Goal: Information Seeking & Learning: Find specific page/section

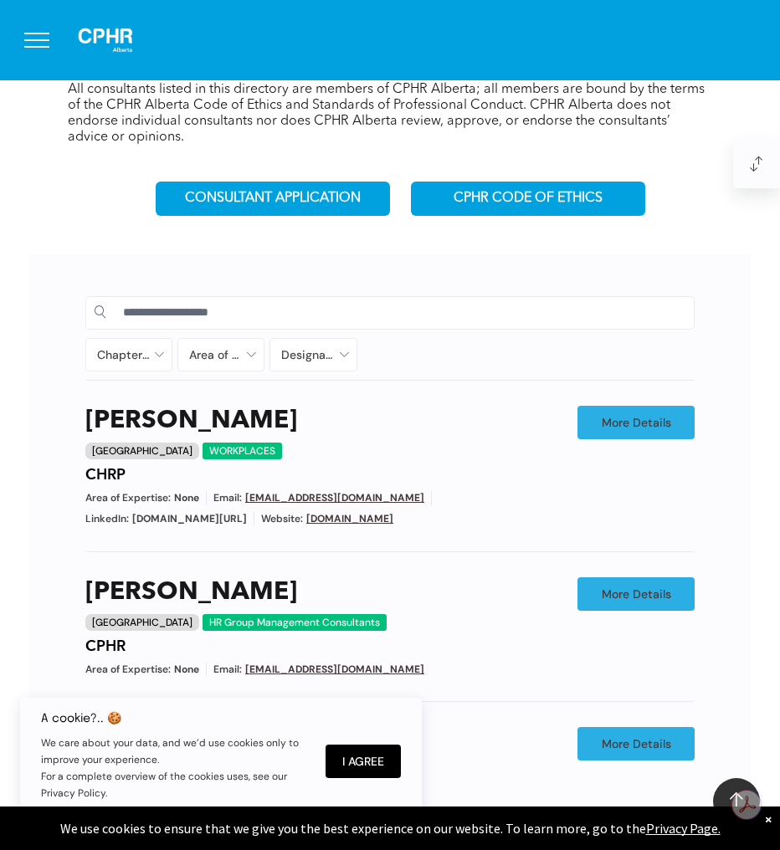
scroll to position [525, 0]
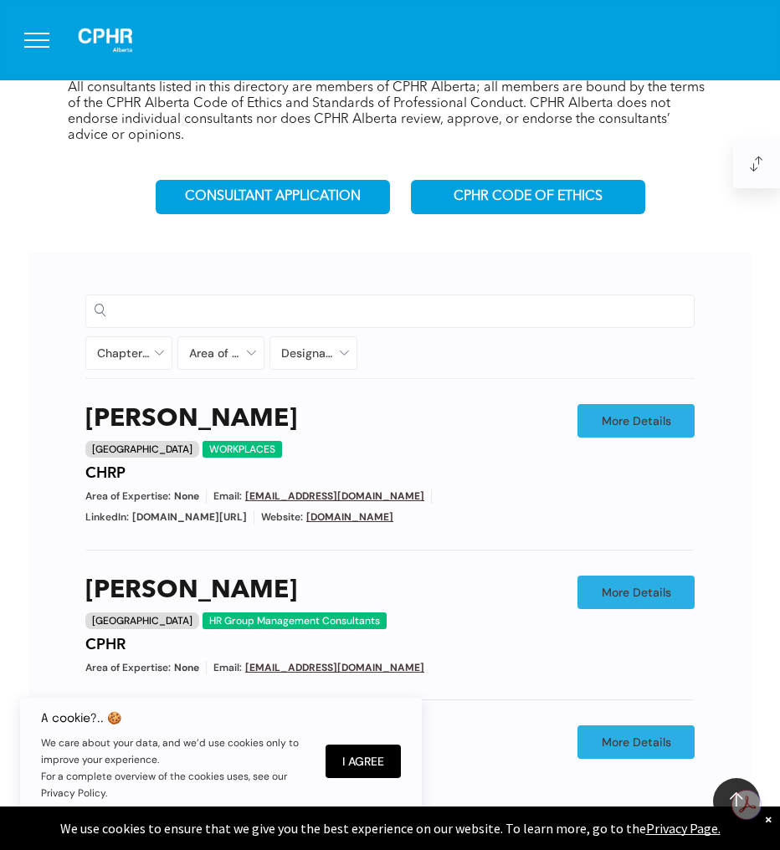
click at [265, 316] on input at bounding box center [404, 310] width 562 height 25
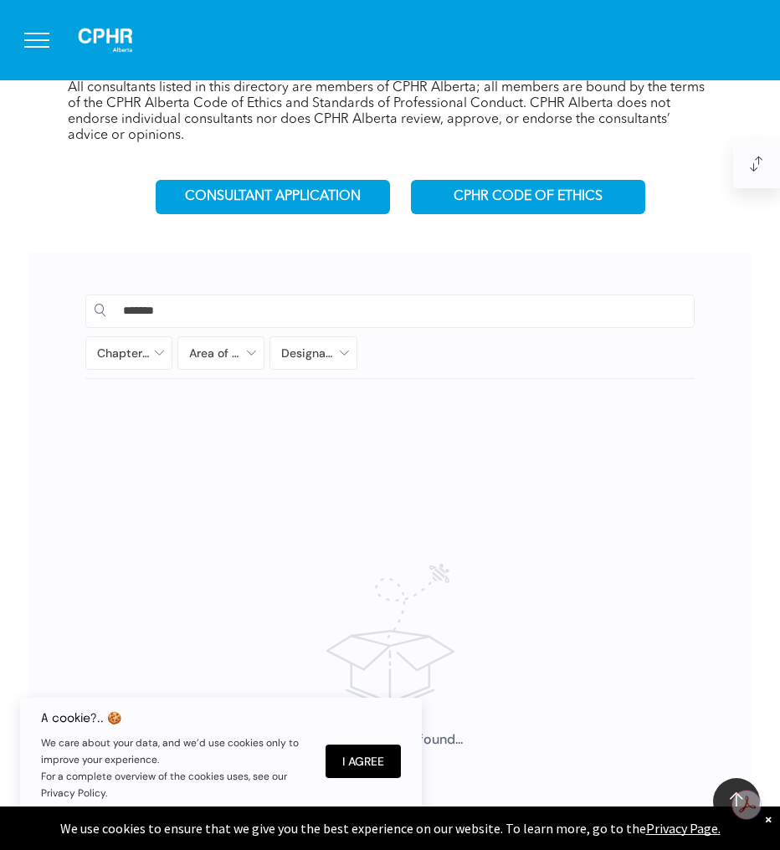
type input "*******"
click at [385, 762] on button "I Agree" at bounding box center [363, 761] width 75 height 33
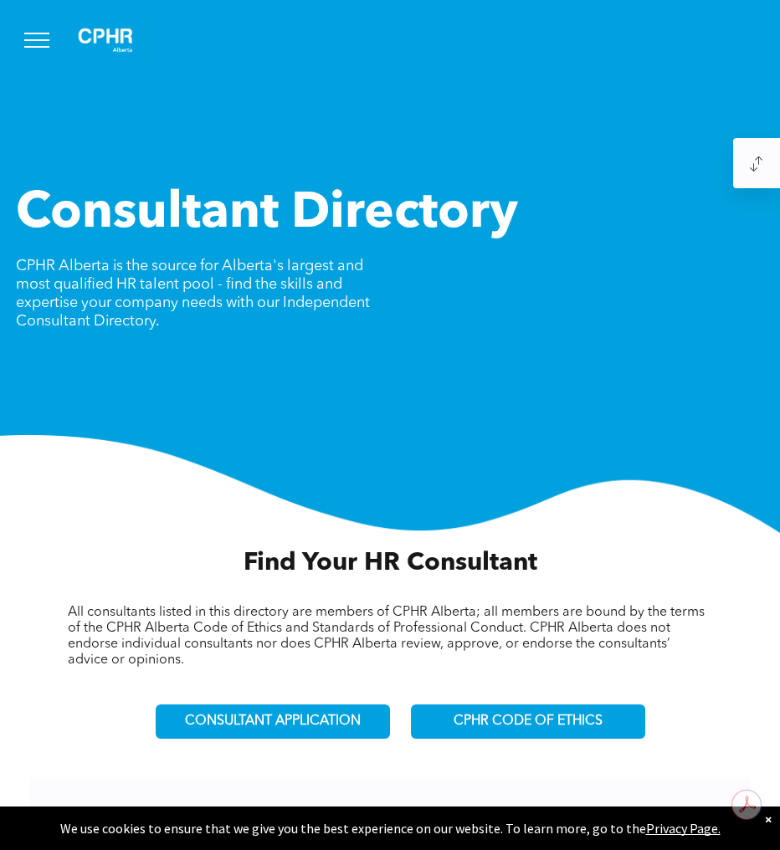
scroll to position [525, 0]
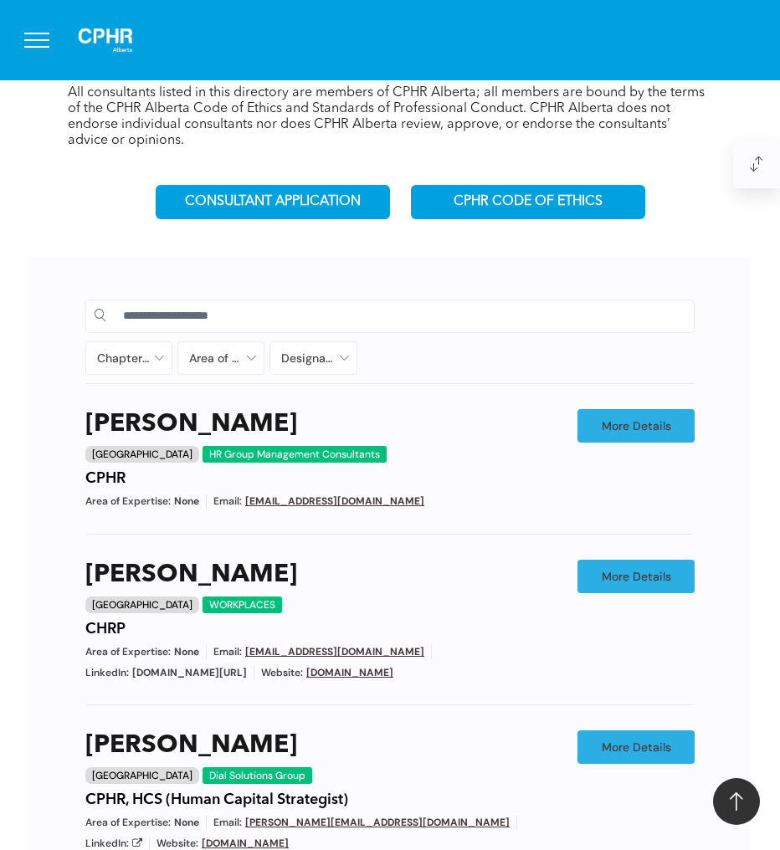
scroll to position [521, 0]
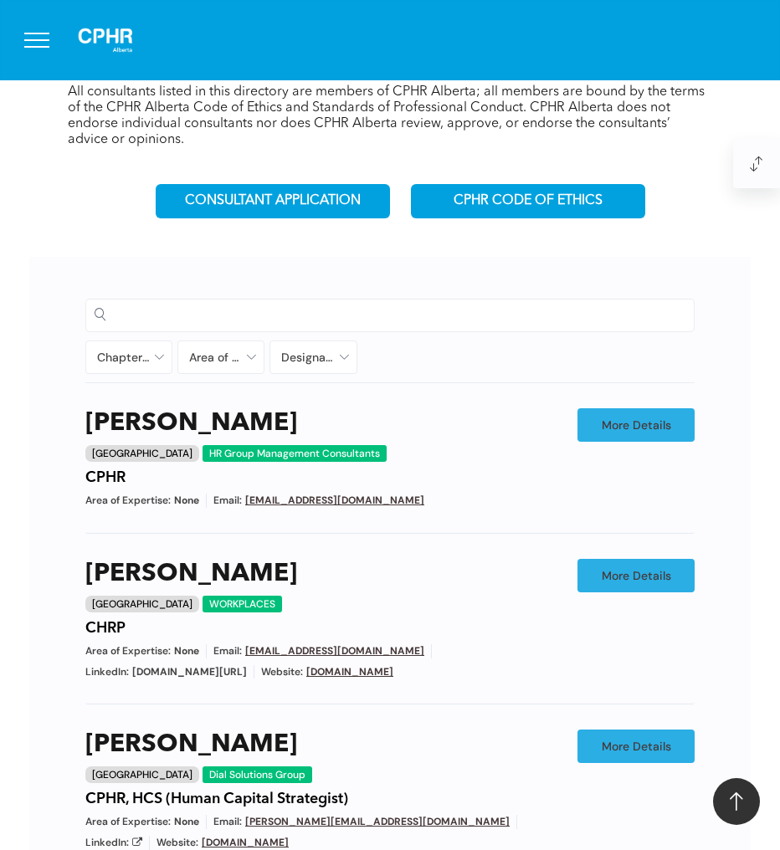
click at [164, 302] on input at bounding box center [404, 314] width 562 height 25
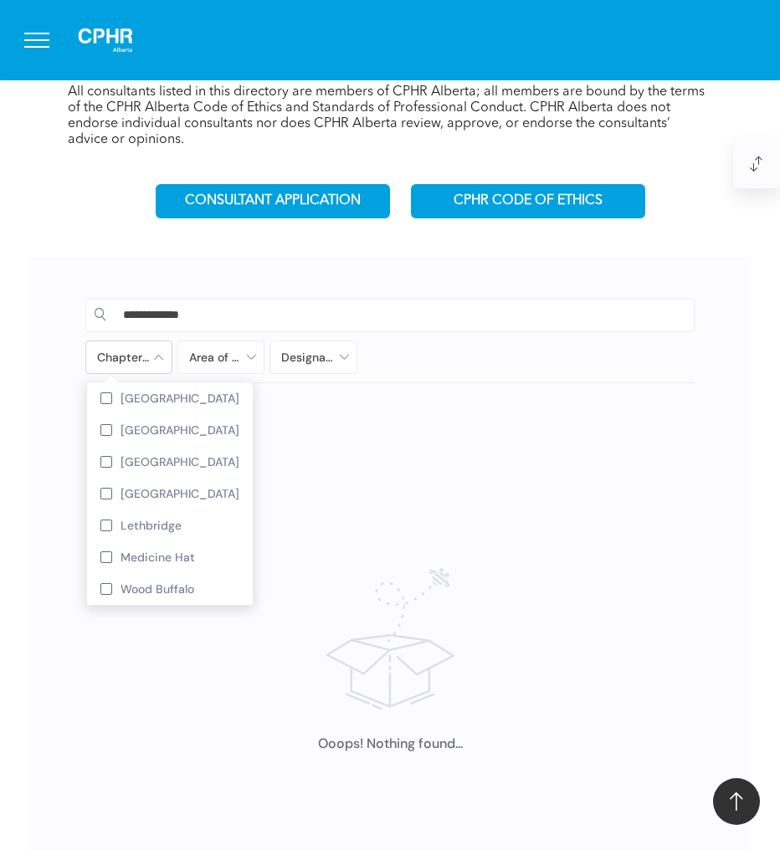
click at [145, 357] on div at bounding box center [128, 358] width 85 height 32
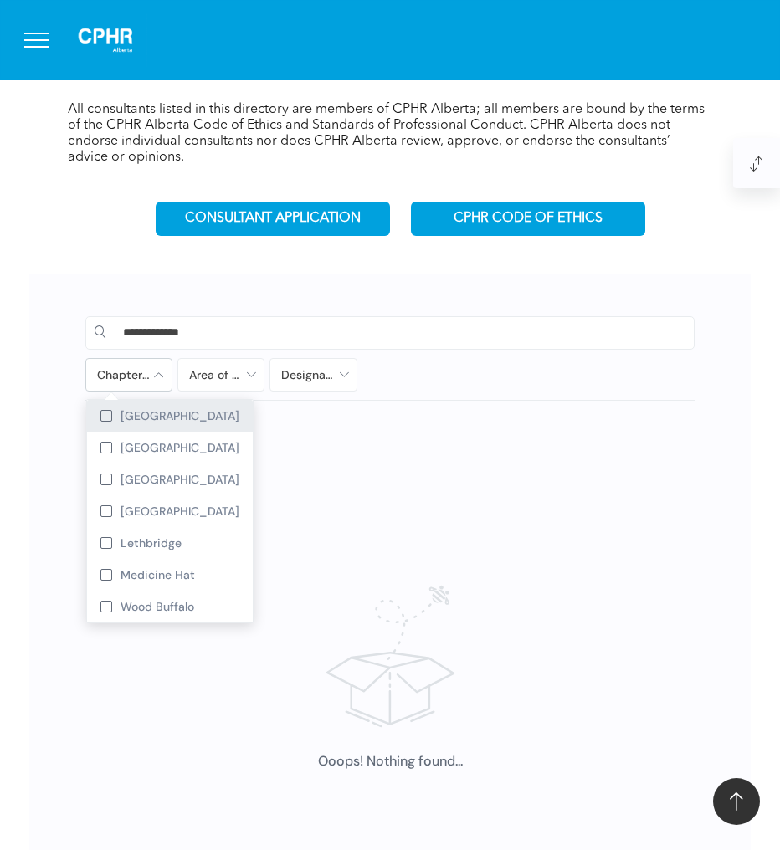
scroll to position [502, 0]
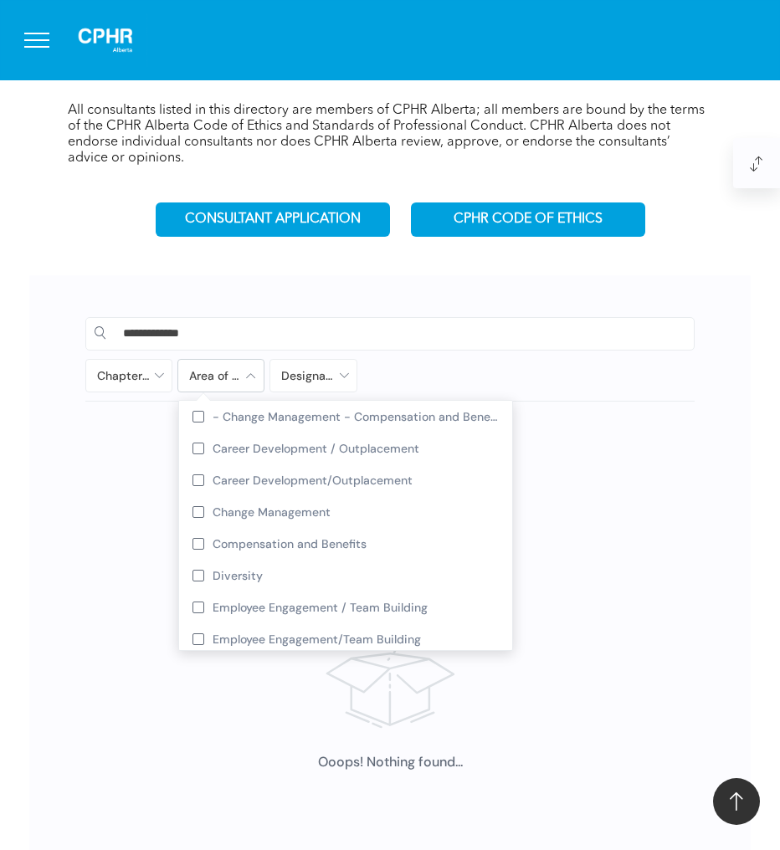
click at [218, 384] on div at bounding box center [220, 376] width 85 height 32
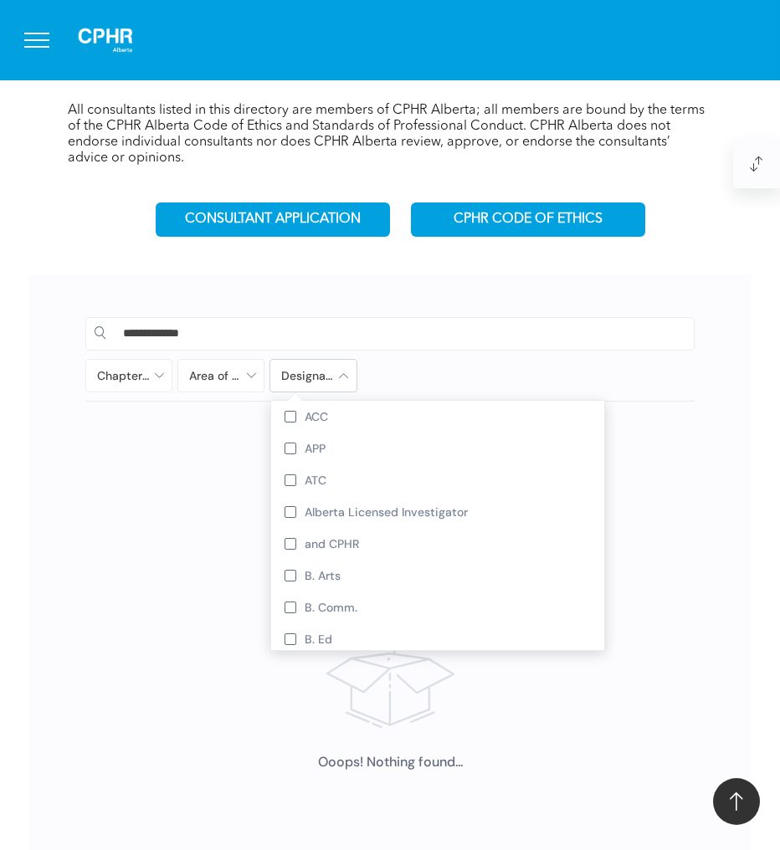
click at [303, 384] on div at bounding box center [312, 376] width 85 height 32
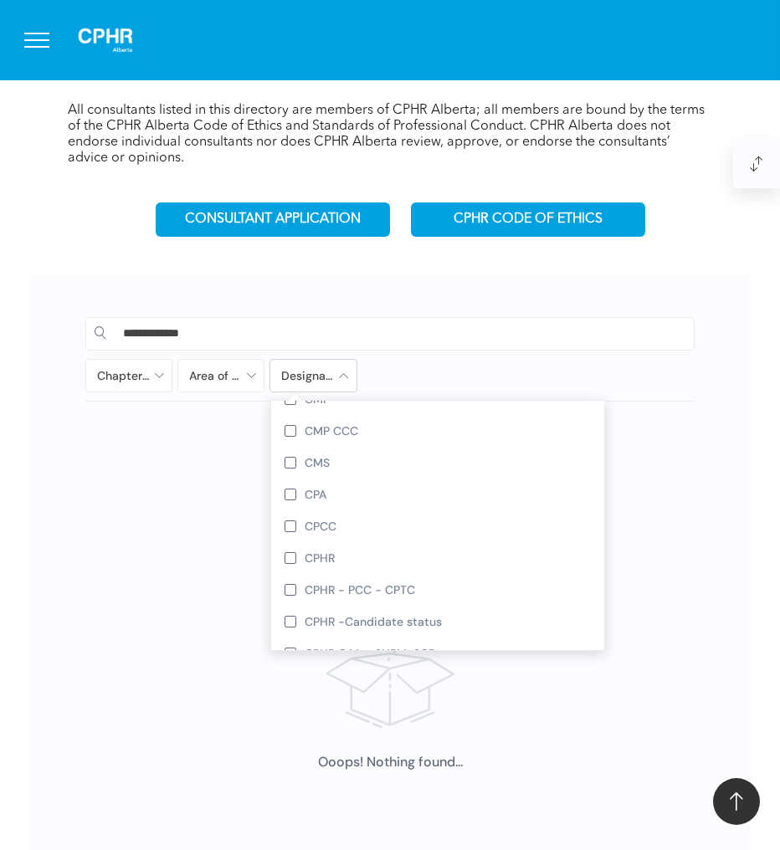
scroll to position [1644, 0]
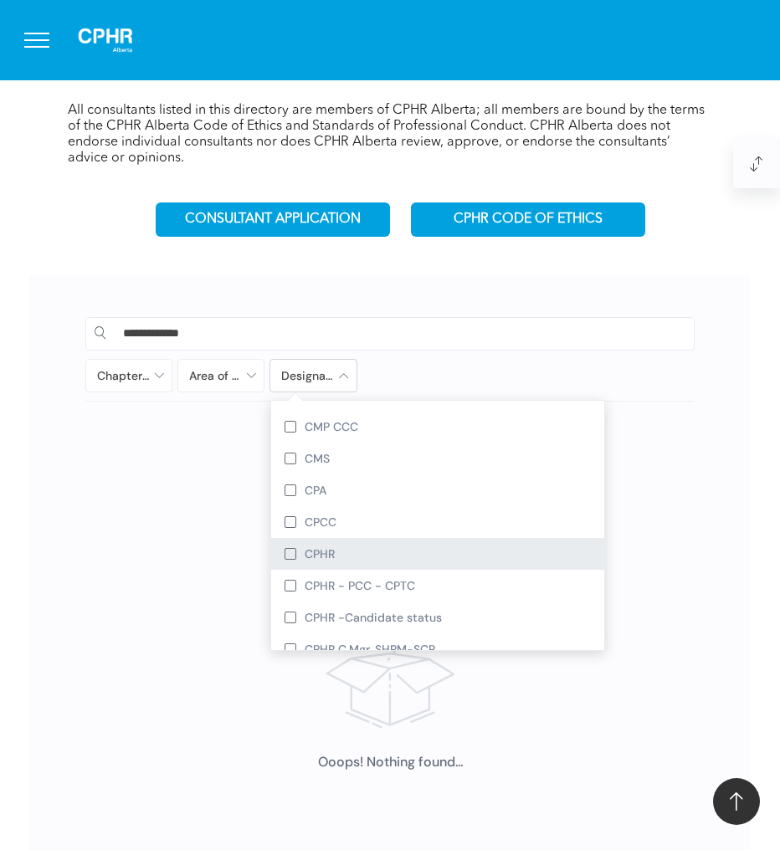
click at [286, 552] on div at bounding box center [291, 554] width 12 height 12
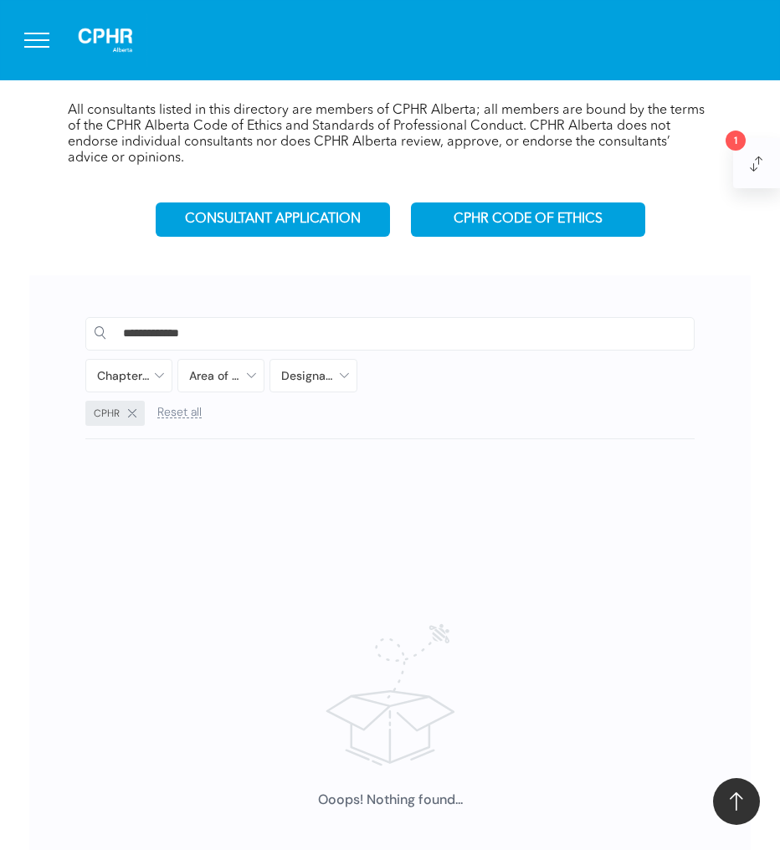
click at [208, 513] on div "Ooops! Nothing found..." at bounding box center [389, 737] width 609 height 478
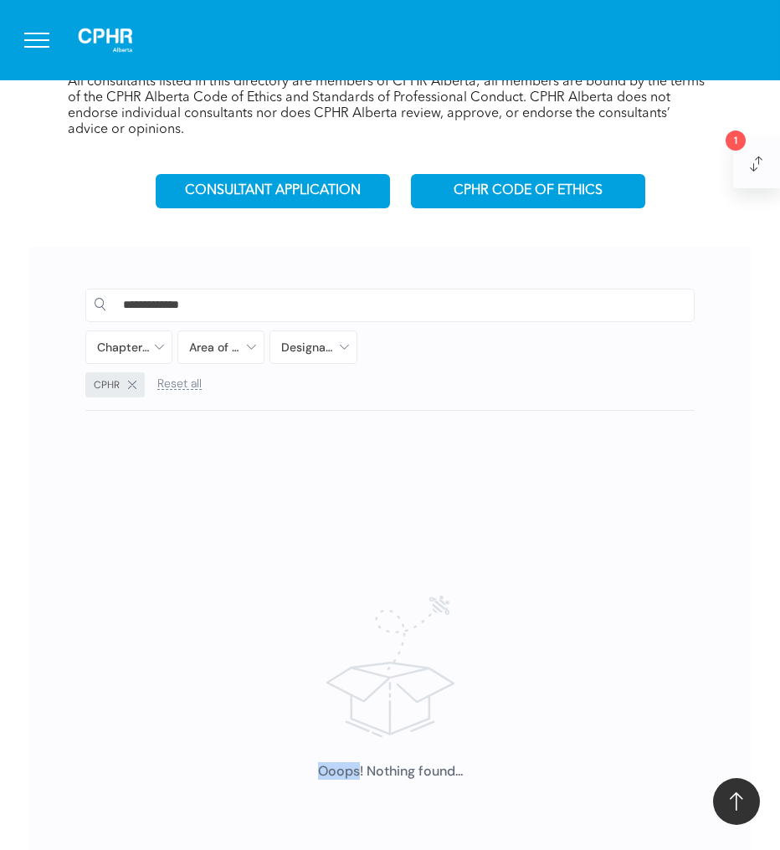
scroll to position [483, 0]
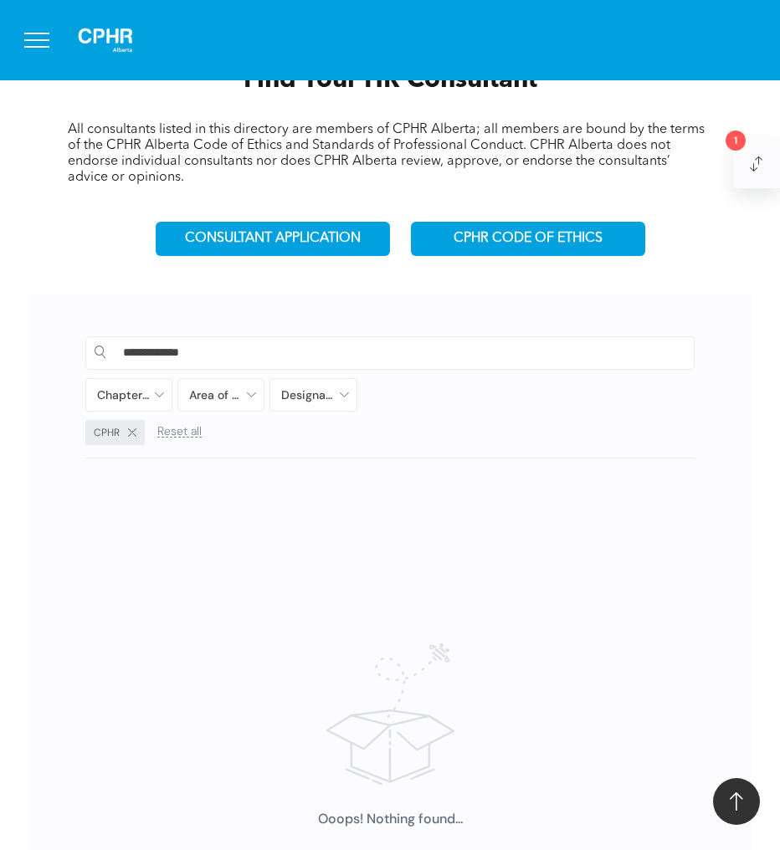
click at [275, 347] on input "**********" at bounding box center [404, 352] width 562 height 25
type input "*"
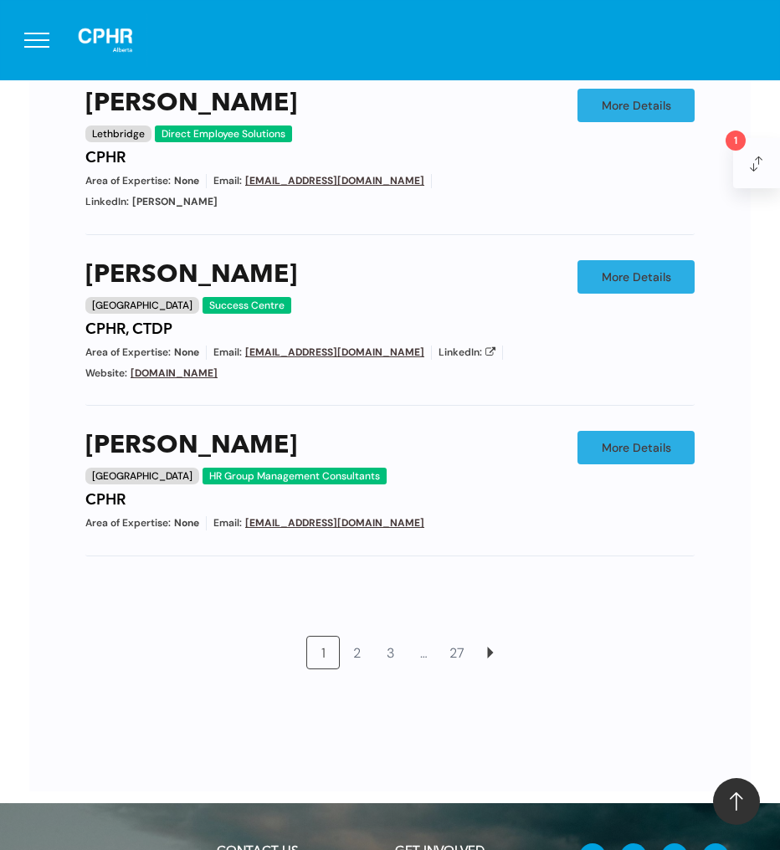
scroll to position [1219, 0]
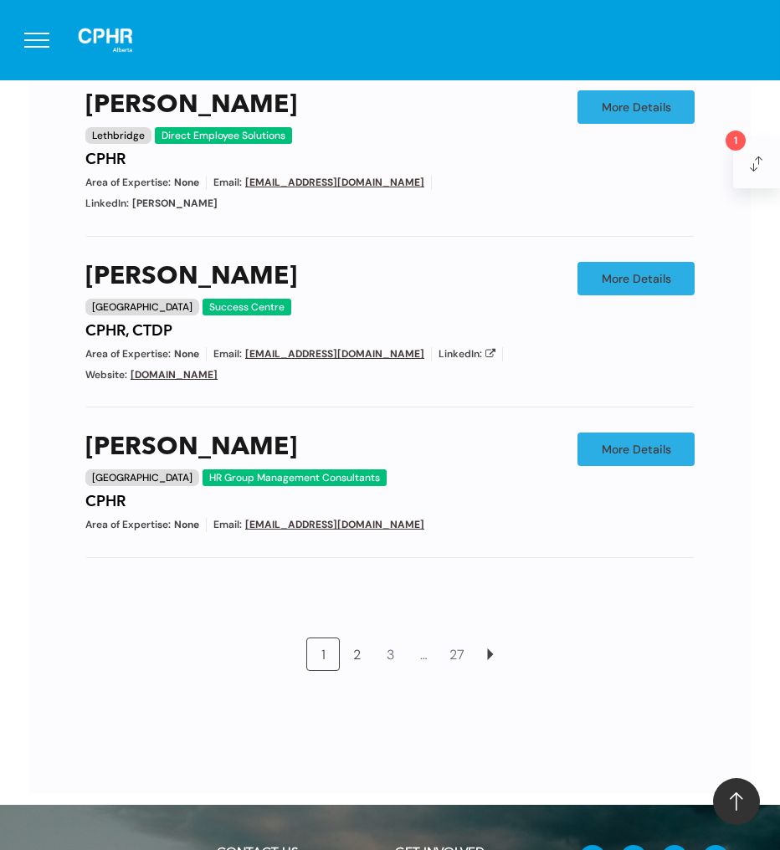
click at [357, 639] on link "2" at bounding box center [357, 655] width 32 height 32
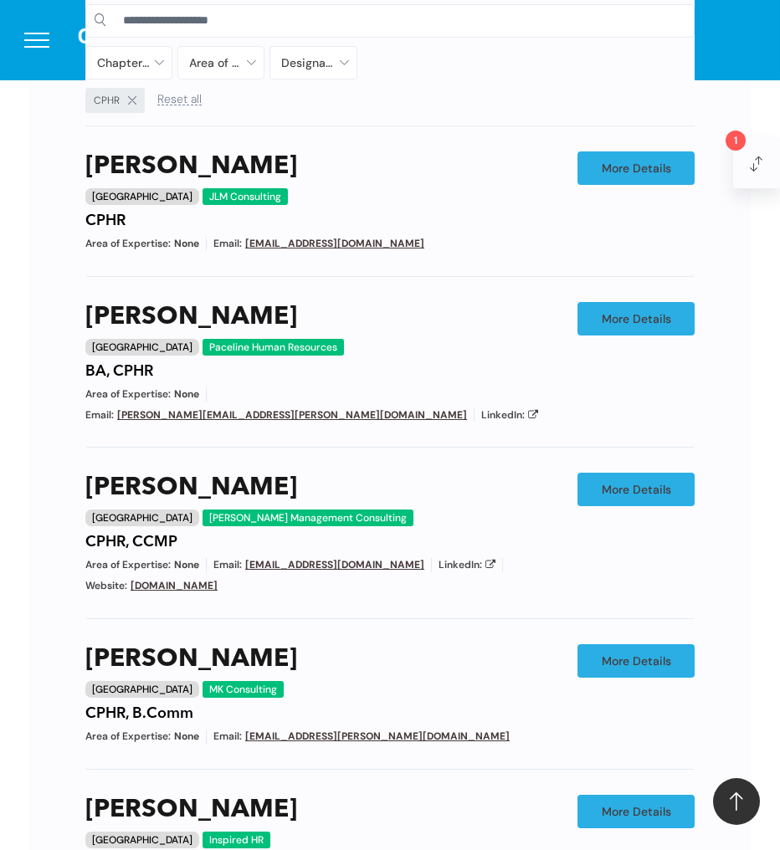
scroll to position [817, 0]
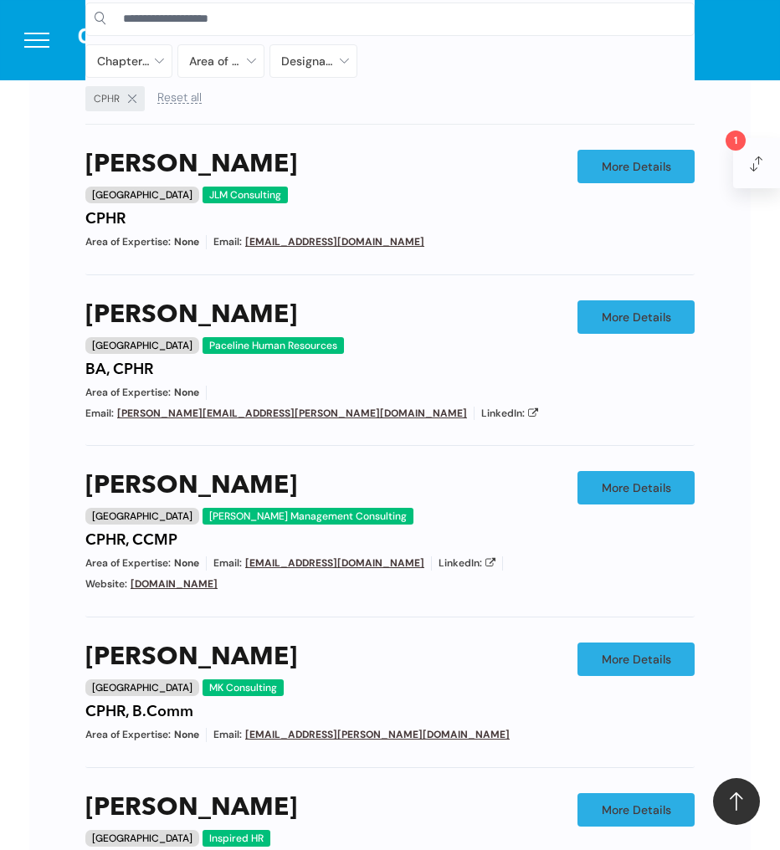
click at [744, 141] on span "1" at bounding box center [736, 141] width 20 height 20
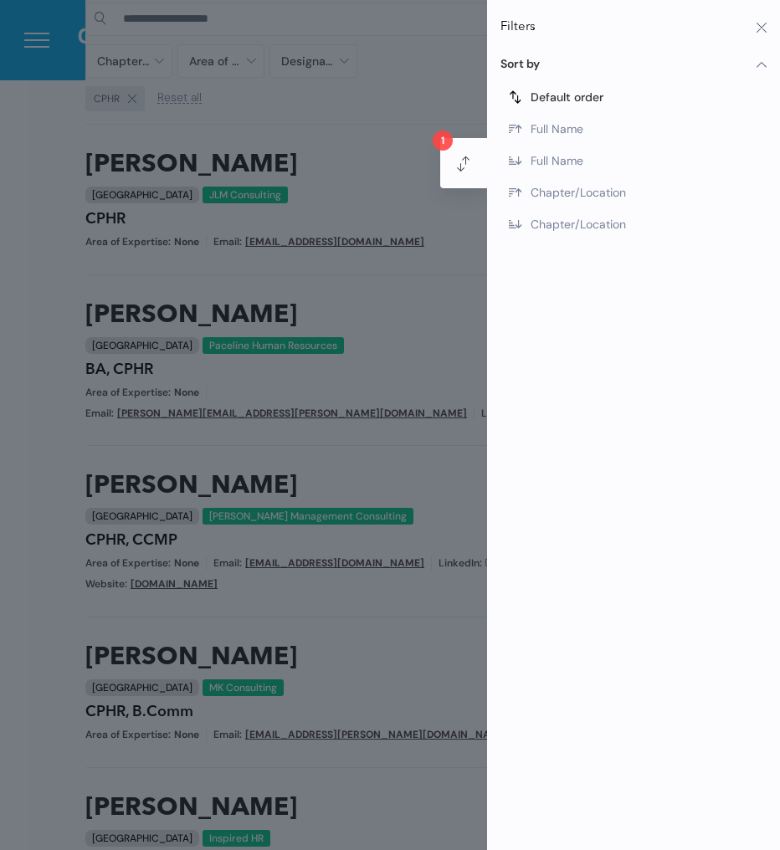
click at [440, 258] on div "Janice MacPherson Calgary JLM Consulting CPHR Area of Expertise: None Email: ja…" at bounding box center [389, 213] width 609 height 126
click at [767, 22] on div "Filters Sort by Default order Full Name Full Name Chapter/Location Chapter/Loca…" at bounding box center [633, 425] width 293 height 850
click at [762, 28] on button at bounding box center [762, 28] width 10 height 10
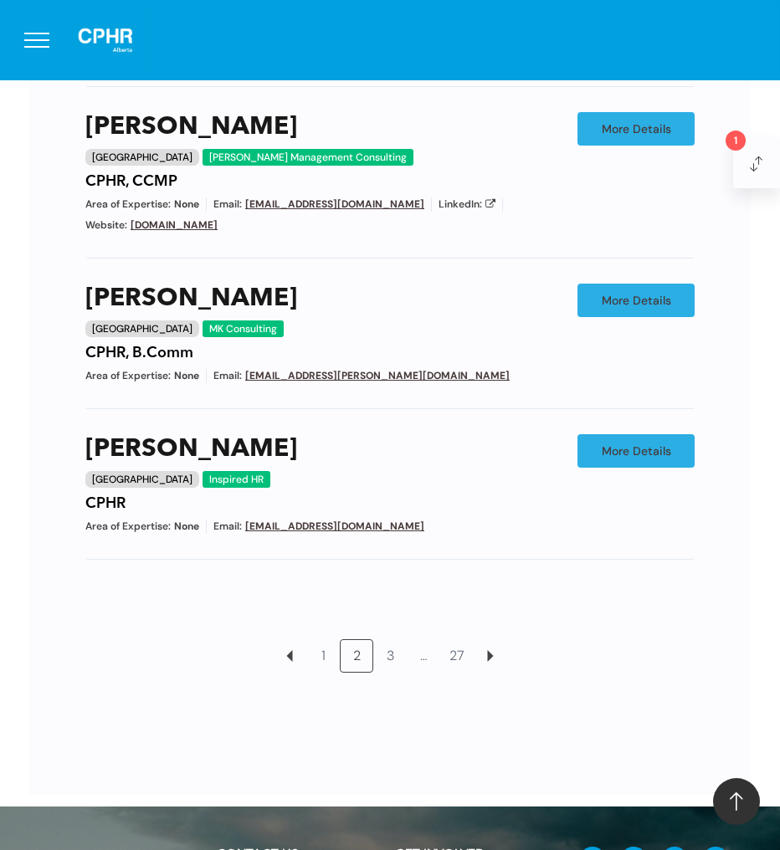
scroll to position [1178, 0]
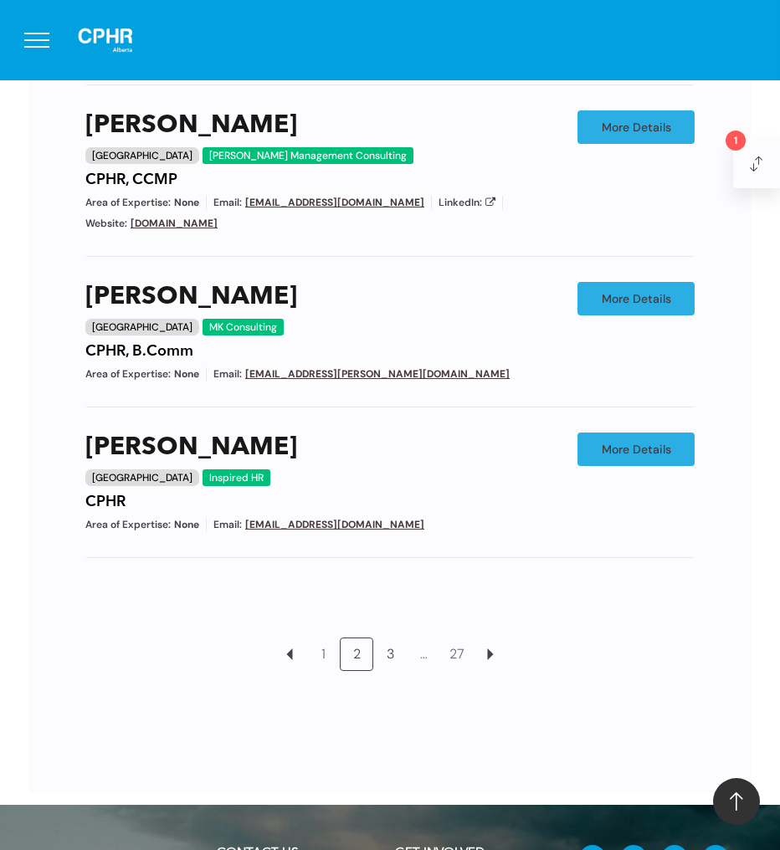
click at [388, 639] on link "3" at bounding box center [390, 655] width 32 height 32
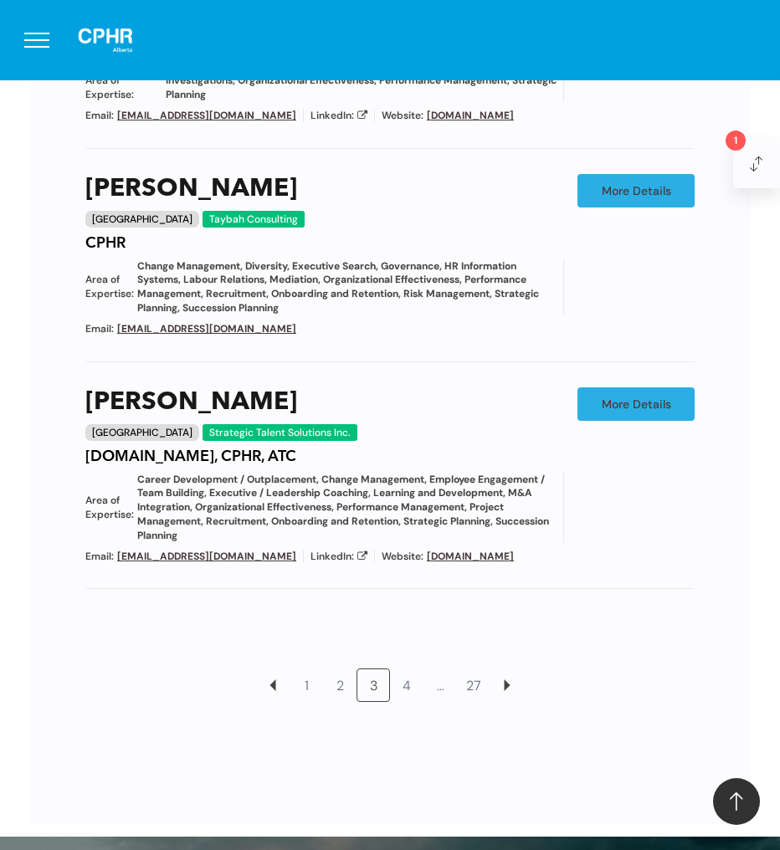
scroll to position [1456, 0]
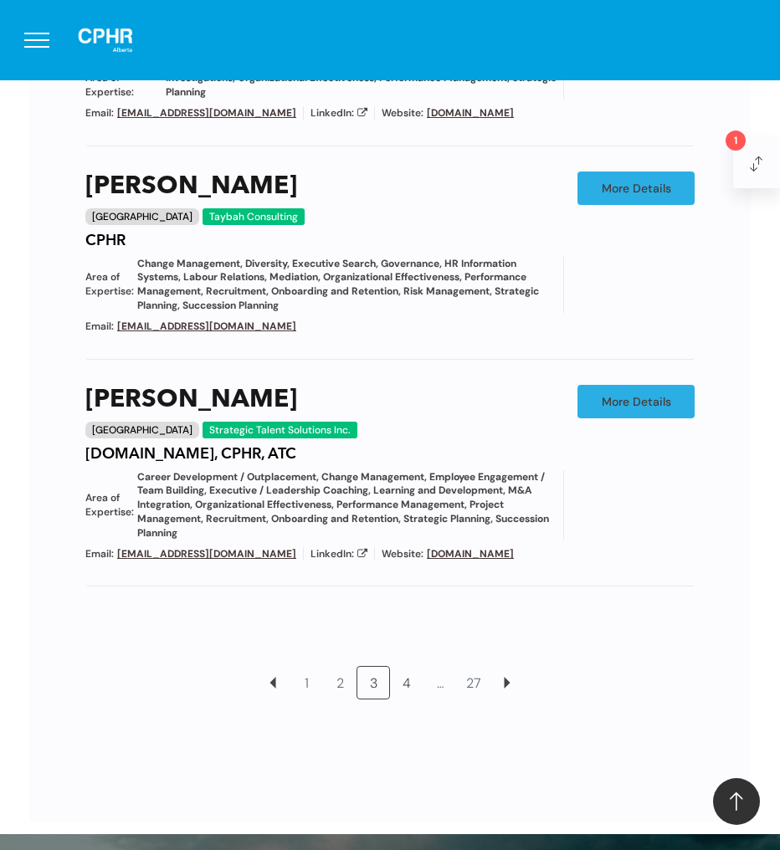
click at [406, 692] on link "4" at bounding box center [407, 683] width 32 height 32
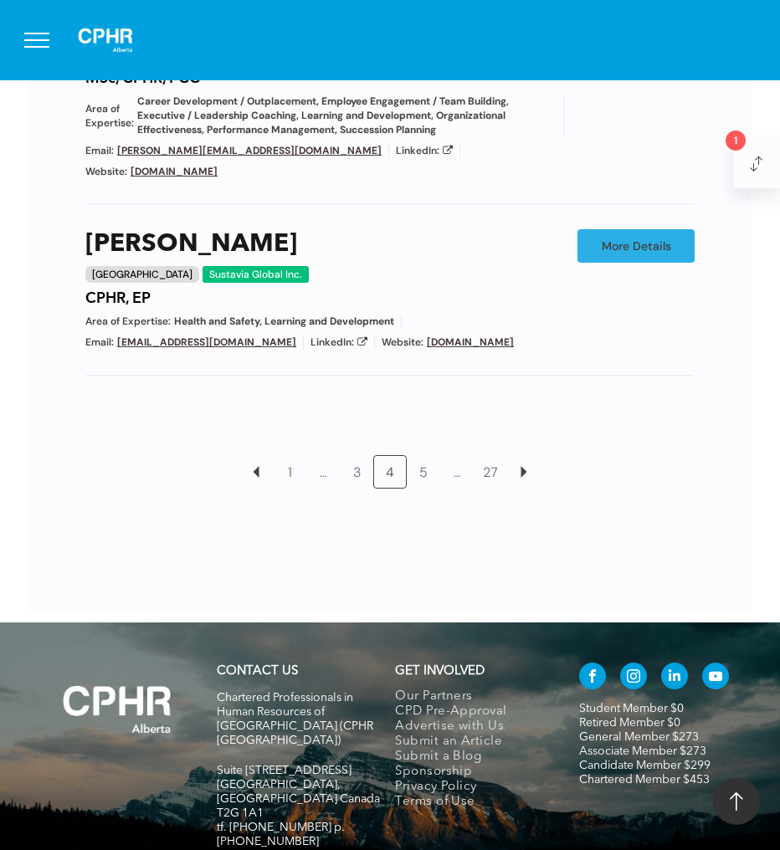
scroll to position [1724, 0]
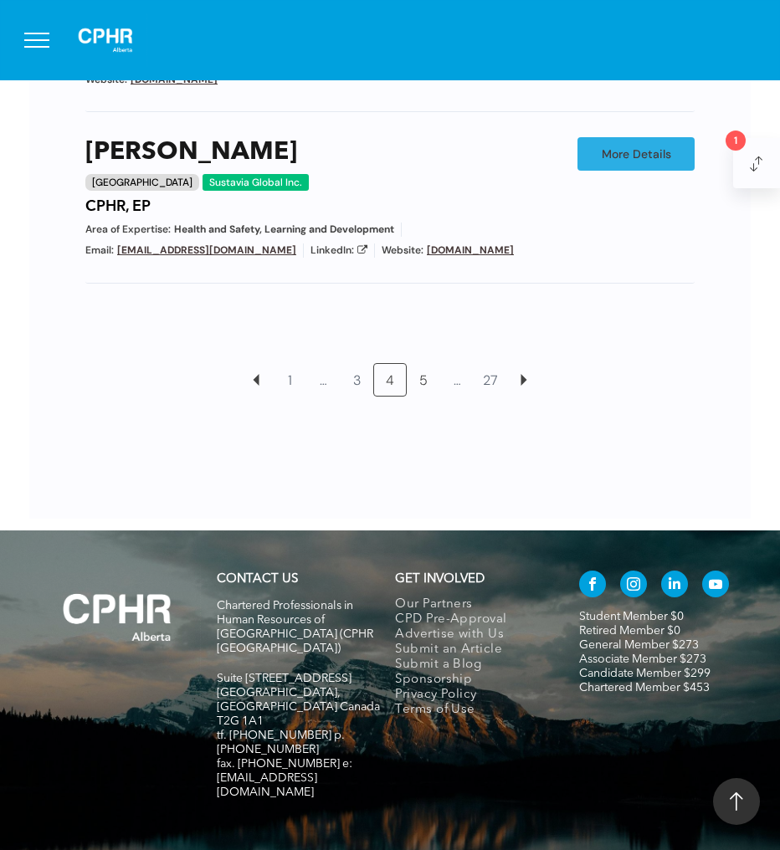
click at [429, 364] on link "5" at bounding box center [424, 380] width 32 height 32
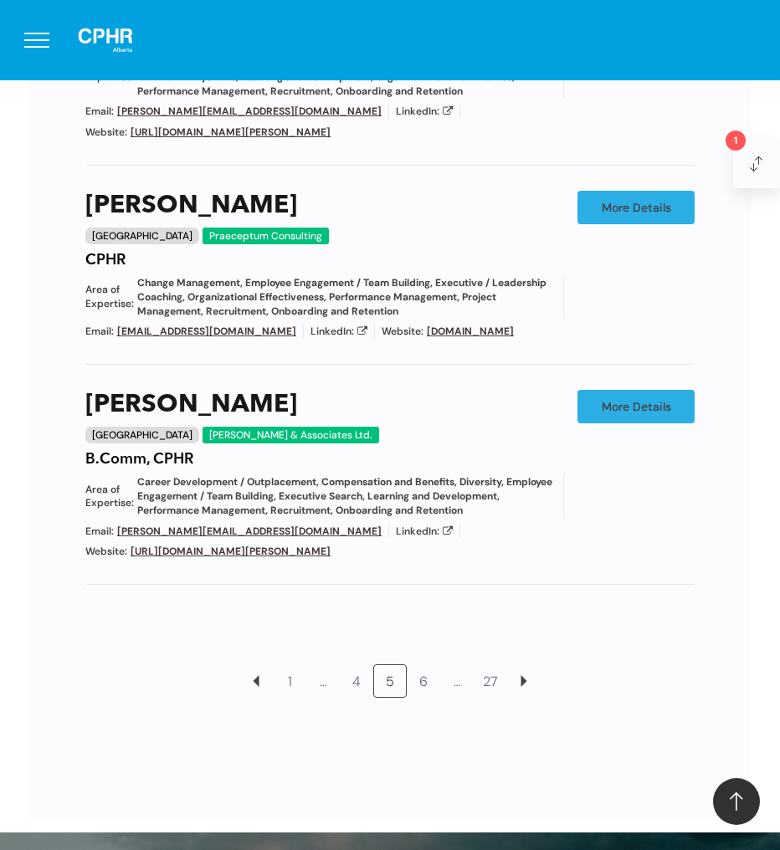
scroll to position [1487, 0]
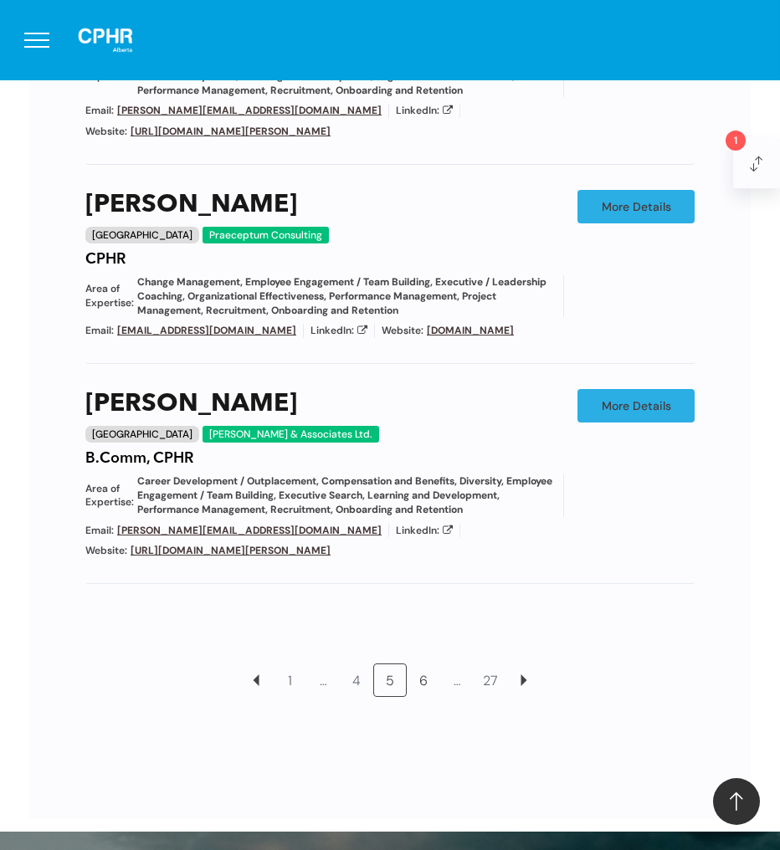
click at [429, 668] on link "6" at bounding box center [424, 681] width 32 height 32
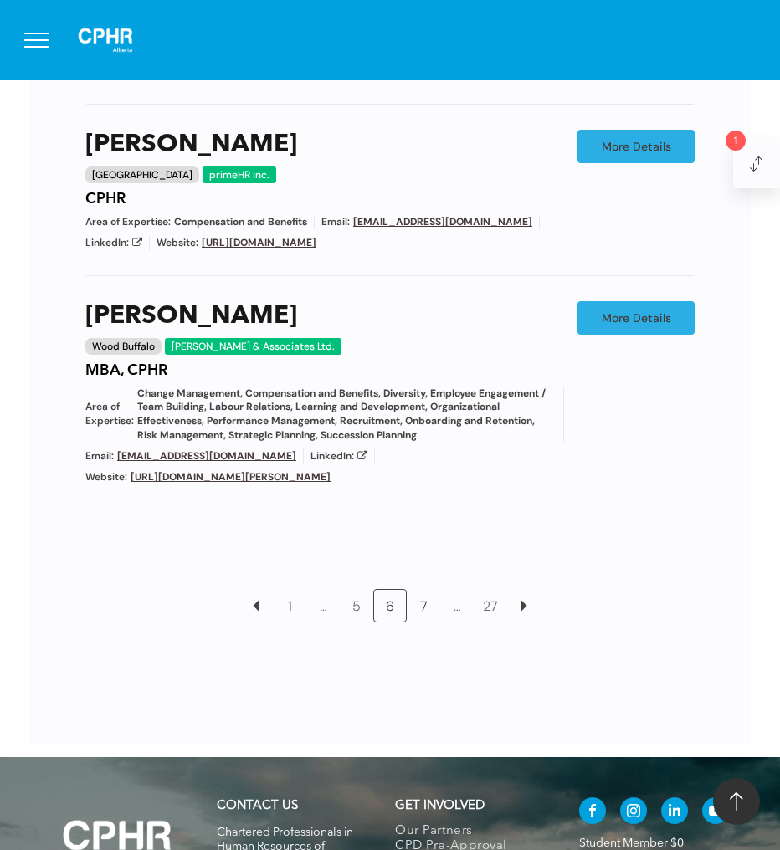
click at [426, 590] on link "7" at bounding box center [424, 606] width 32 height 32
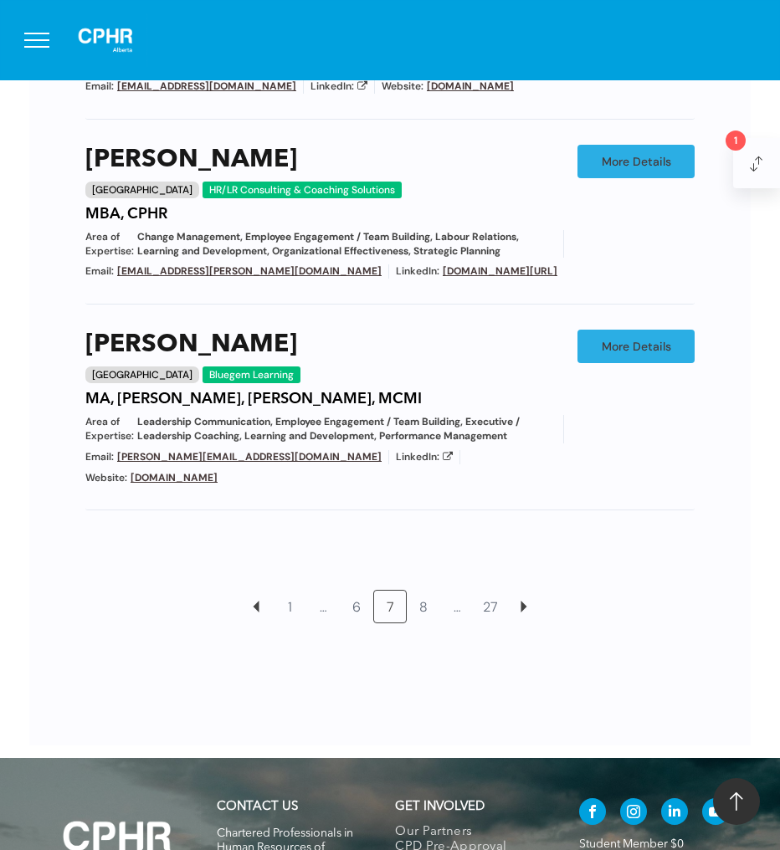
scroll to position [1463, 0]
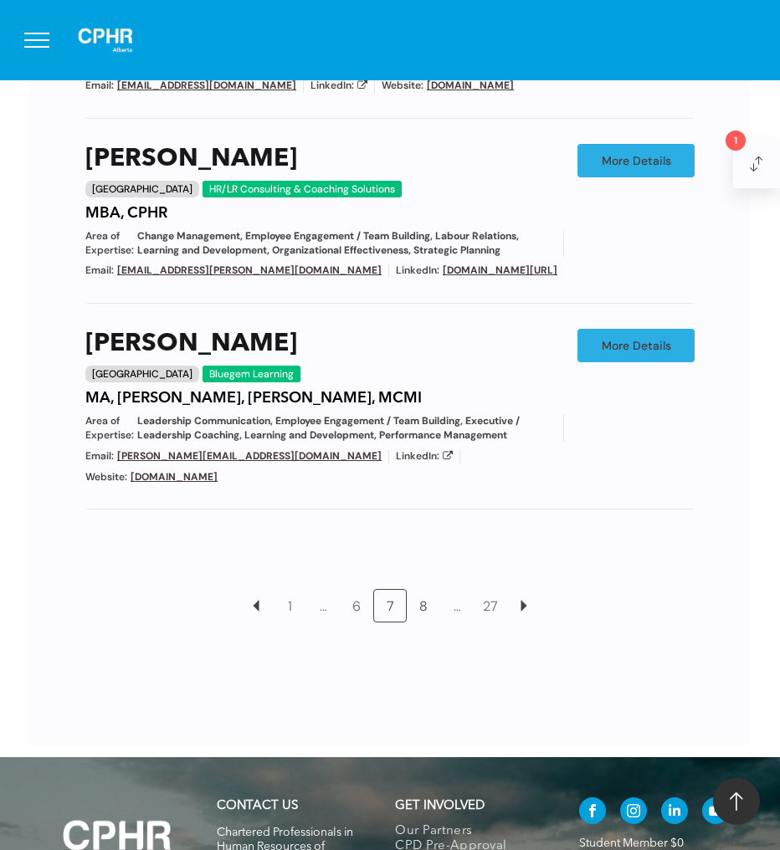
click at [424, 598] on link "8" at bounding box center [424, 606] width 32 height 32
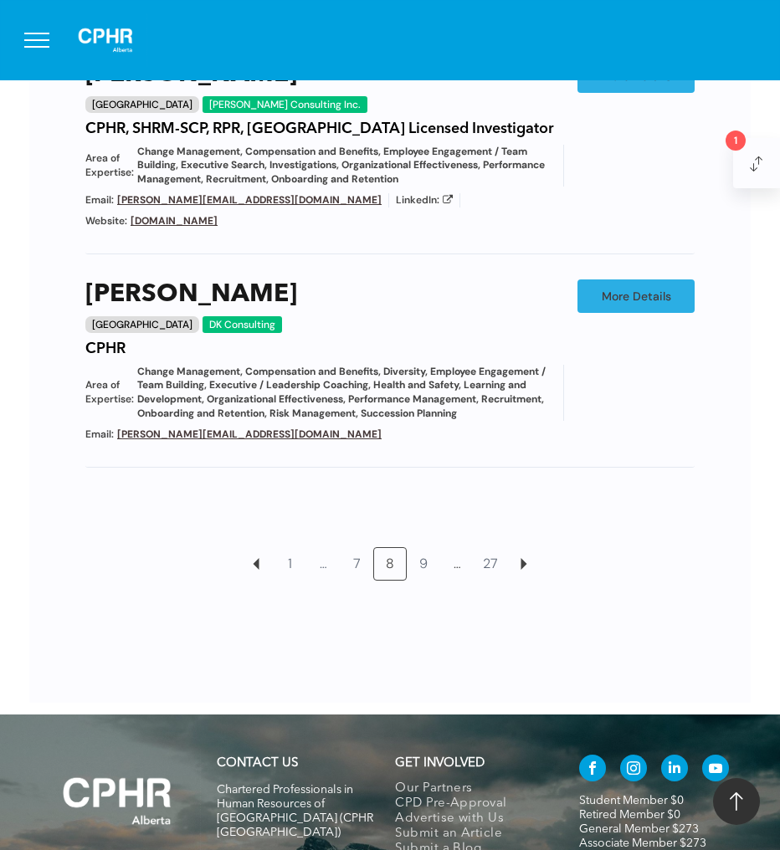
scroll to position [1569, 0]
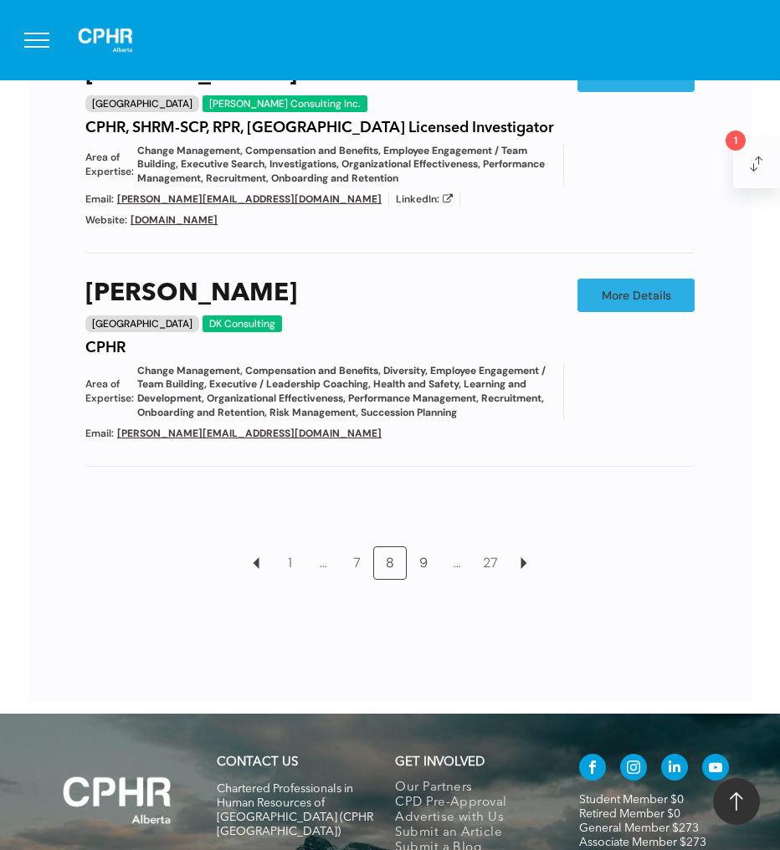
click at [426, 547] on link "9" at bounding box center [424, 563] width 32 height 32
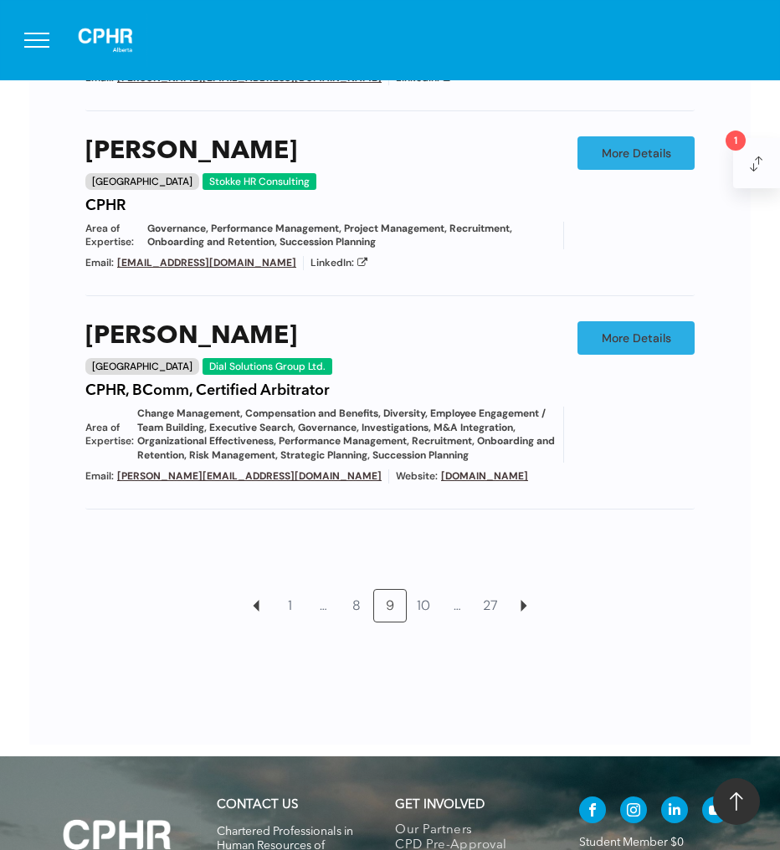
scroll to position [1430, 0]
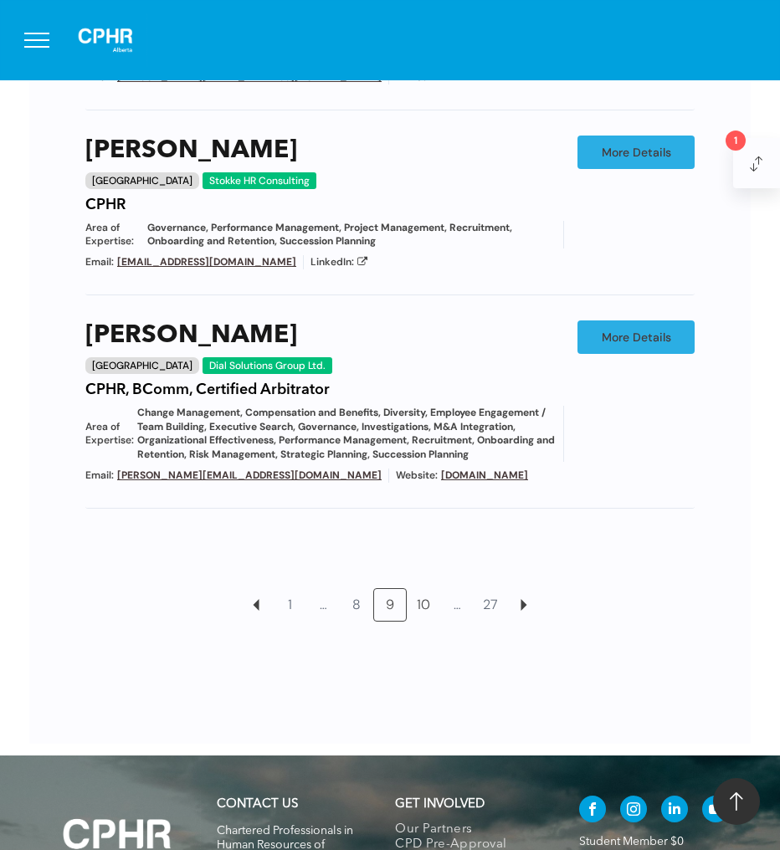
click at [422, 603] on link "10" at bounding box center [424, 605] width 32 height 32
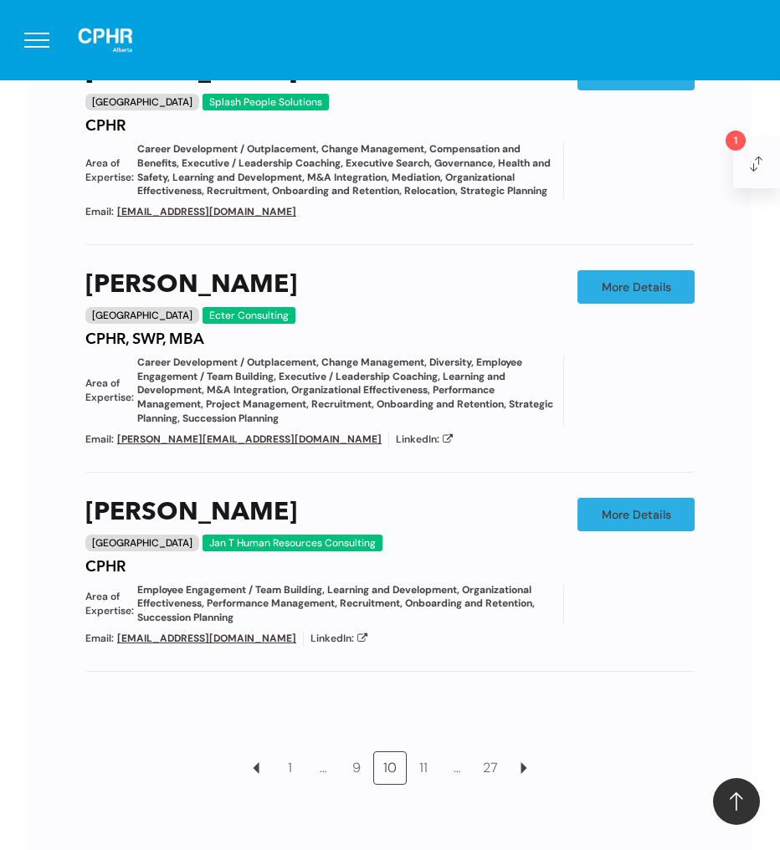
scroll to position [1338, 0]
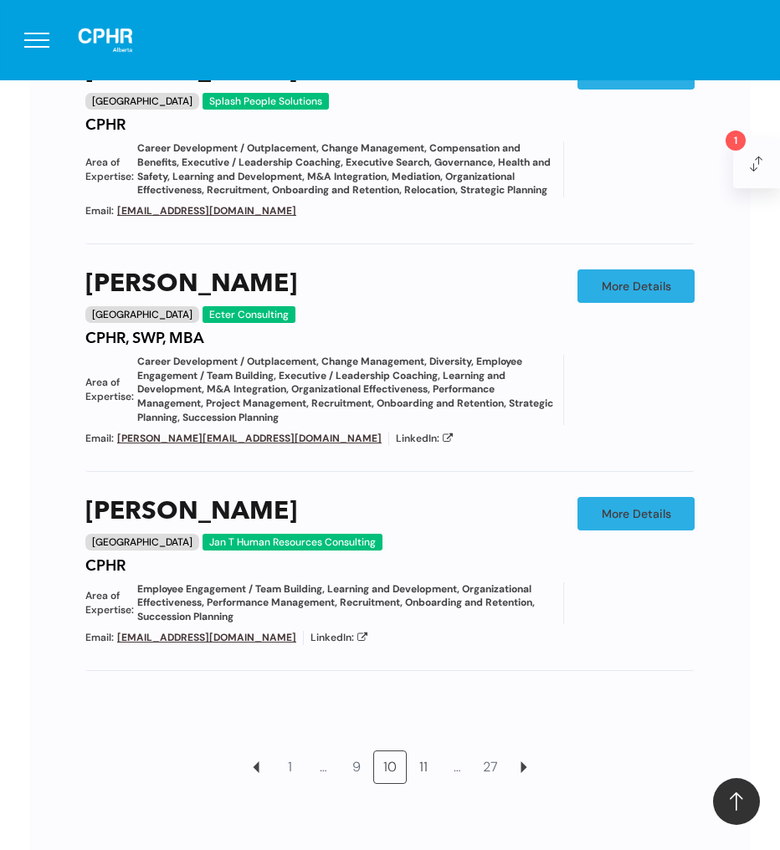
click at [422, 753] on link "11" at bounding box center [424, 768] width 32 height 32
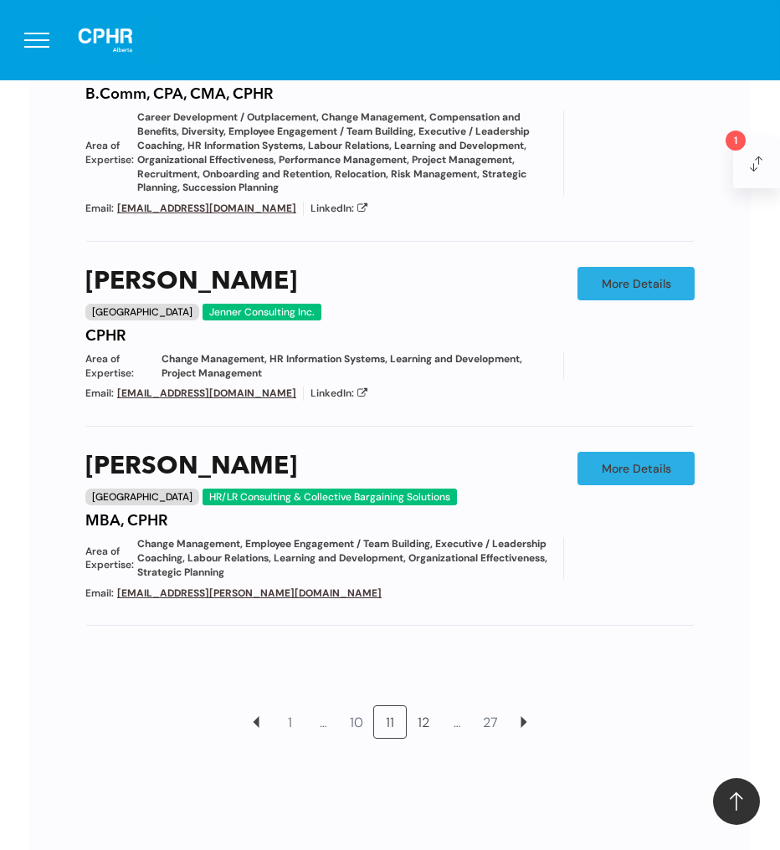
click at [423, 722] on link "12" at bounding box center [424, 722] width 32 height 32
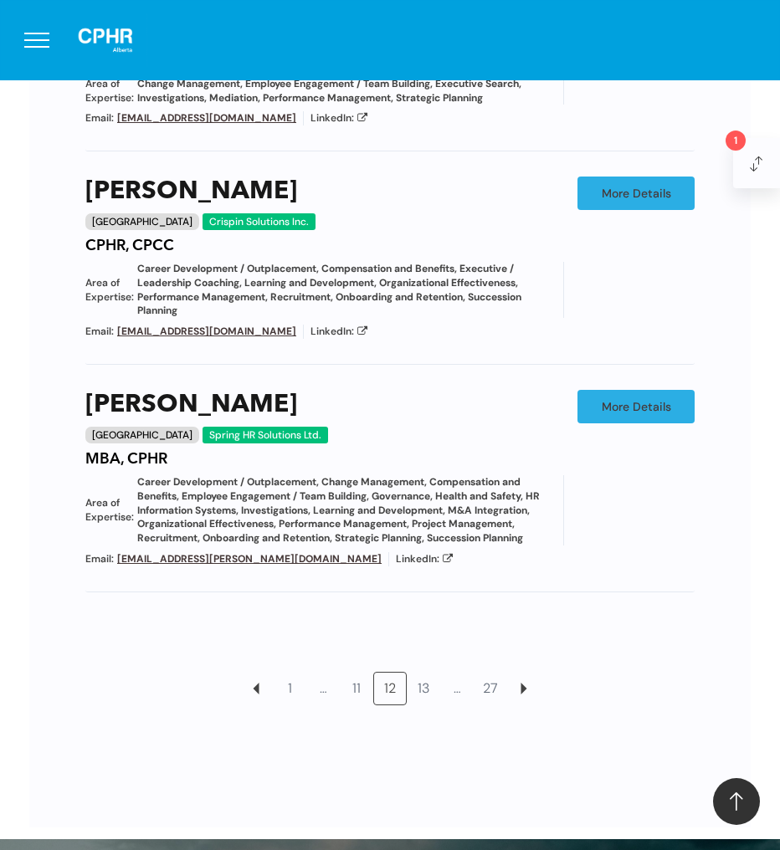
scroll to position [1426, 0]
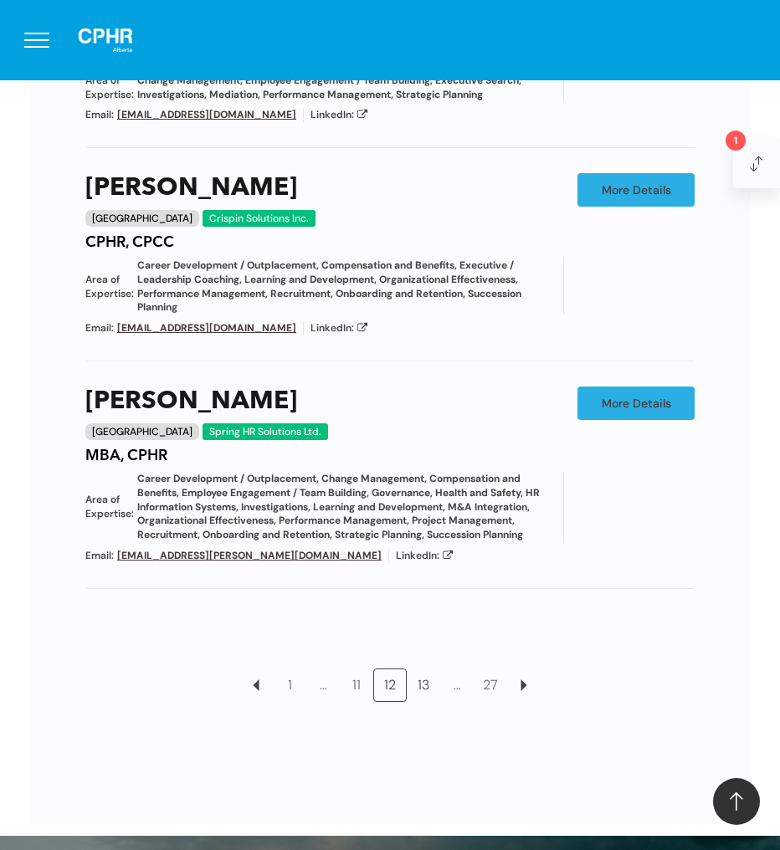
click at [425, 679] on link "13" at bounding box center [424, 686] width 32 height 32
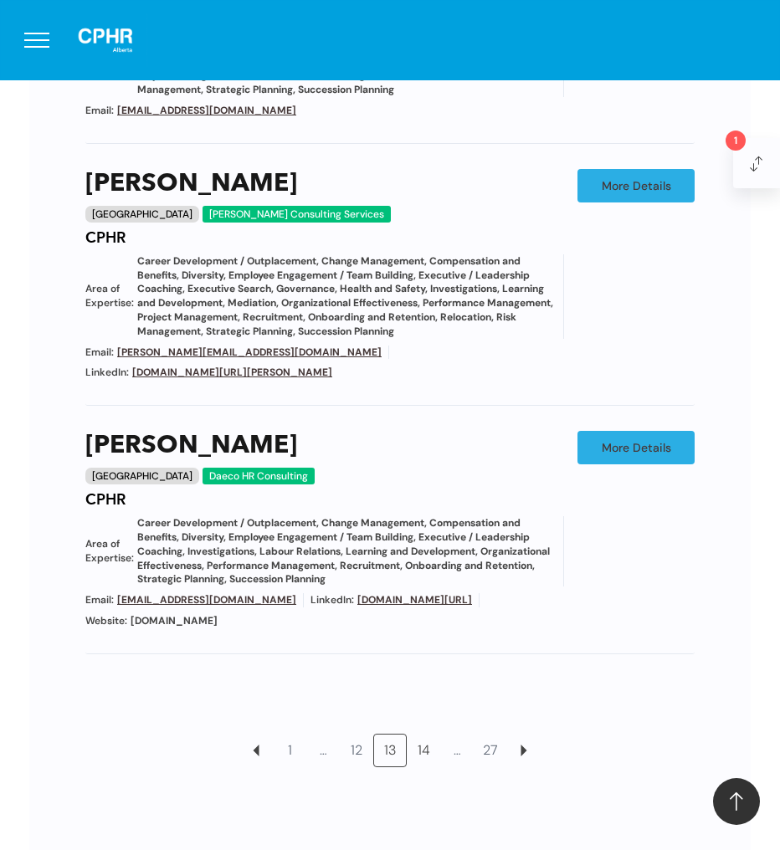
click at [425, 735] on link "14" at bounding box center [424, 751] width 32 height 32
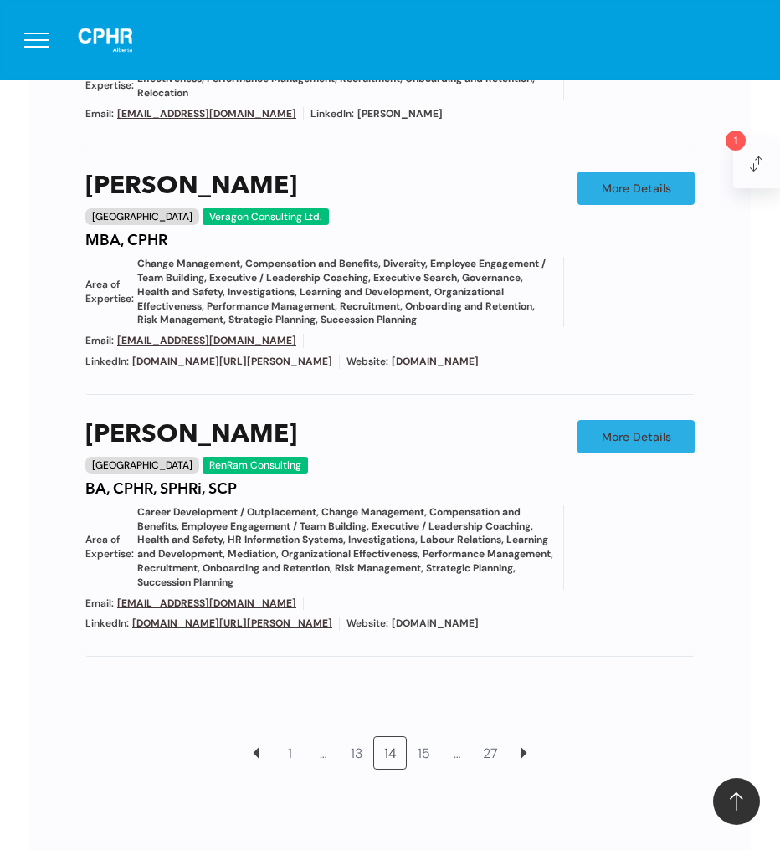
scroll to position [1415, 0]
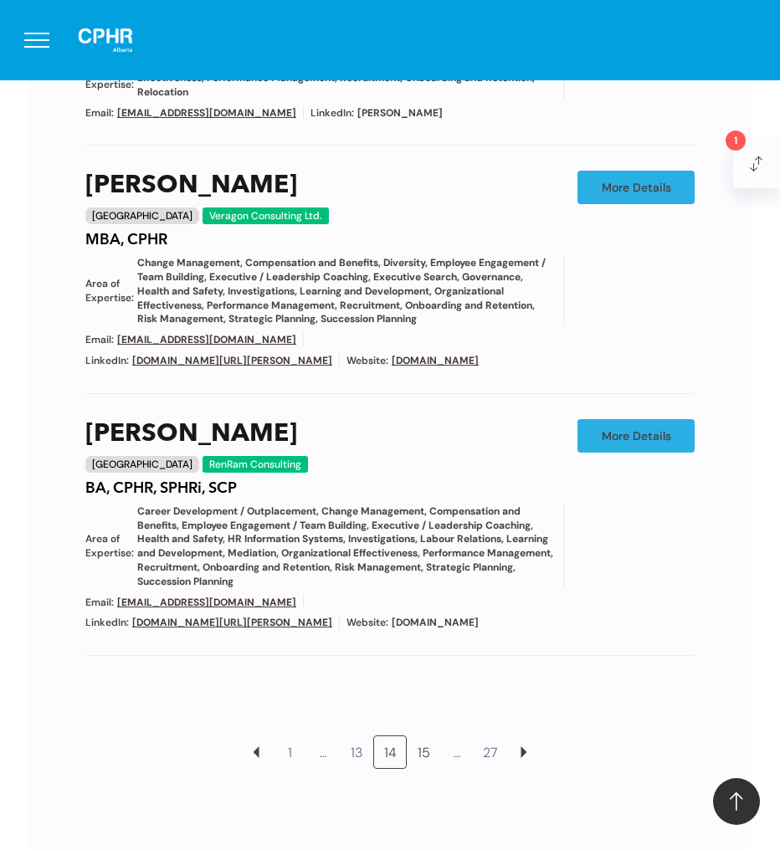
click at [420, 751] on link "15" at bounding box center [424, 753] width 32 height 32
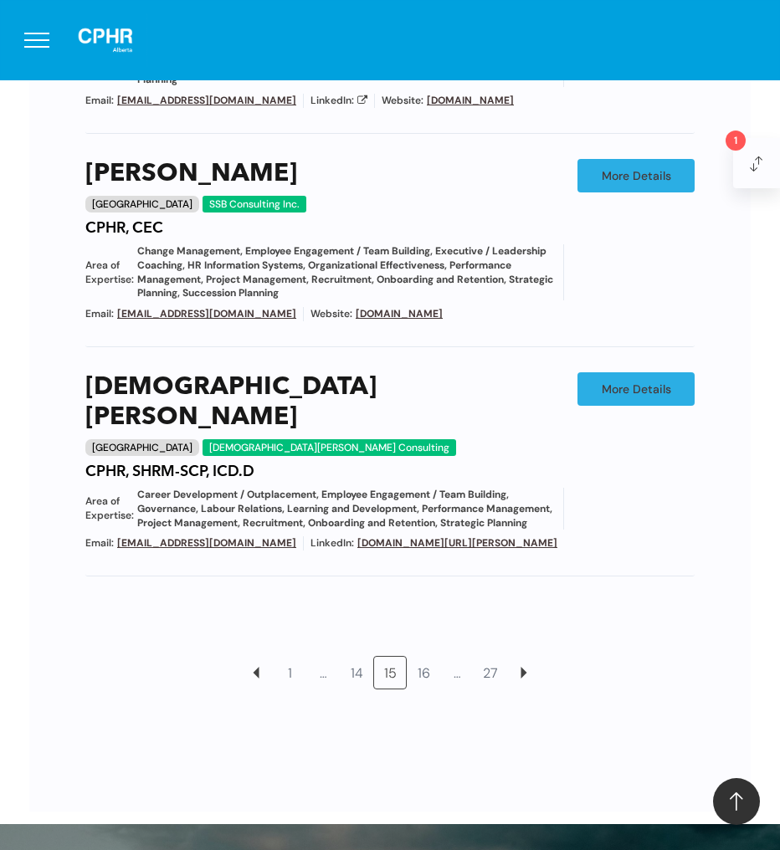
scroll to position [1532, 0]
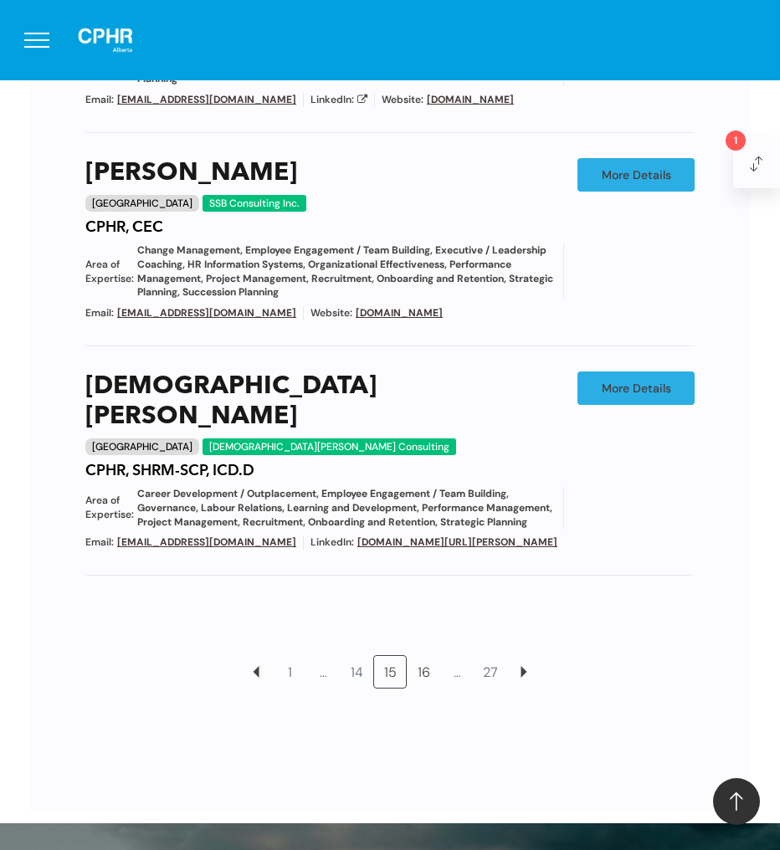
click at [422, 668] on link "16" at bounding box center [424, 672] width 32 height 32
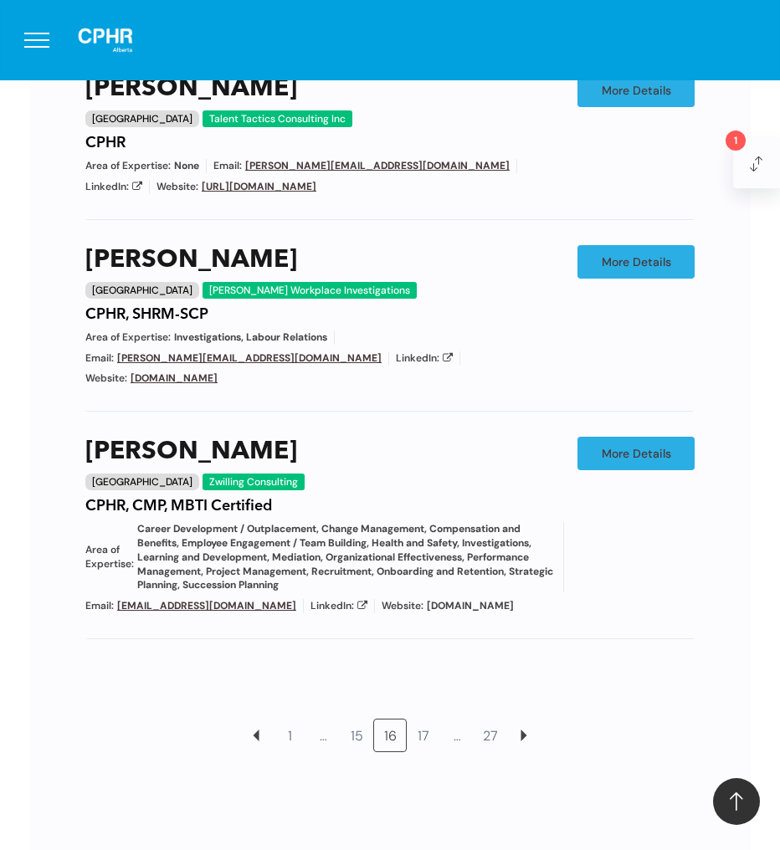
scroll to position [1377, 0]
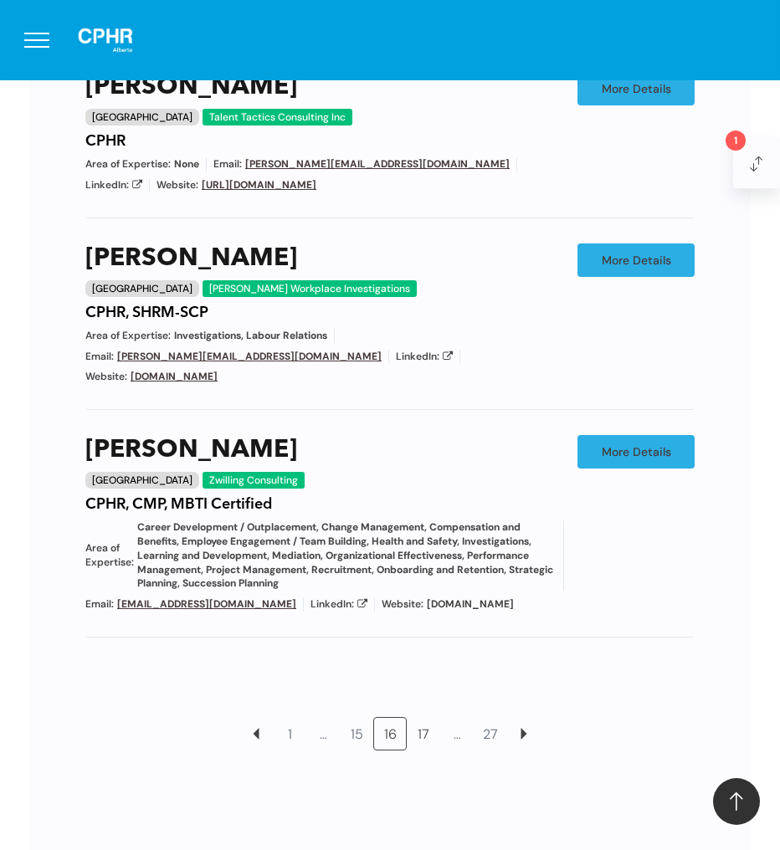
click at [424, 718] on link "17" at bounding box center [424, 734] width 32 height 32
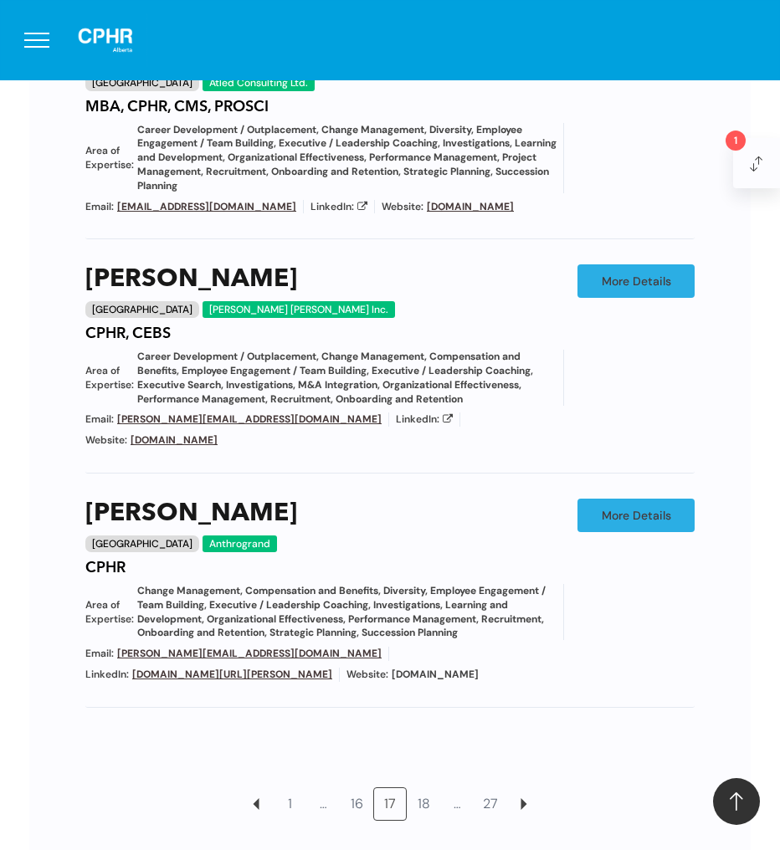
scroll to position [1315, 0]
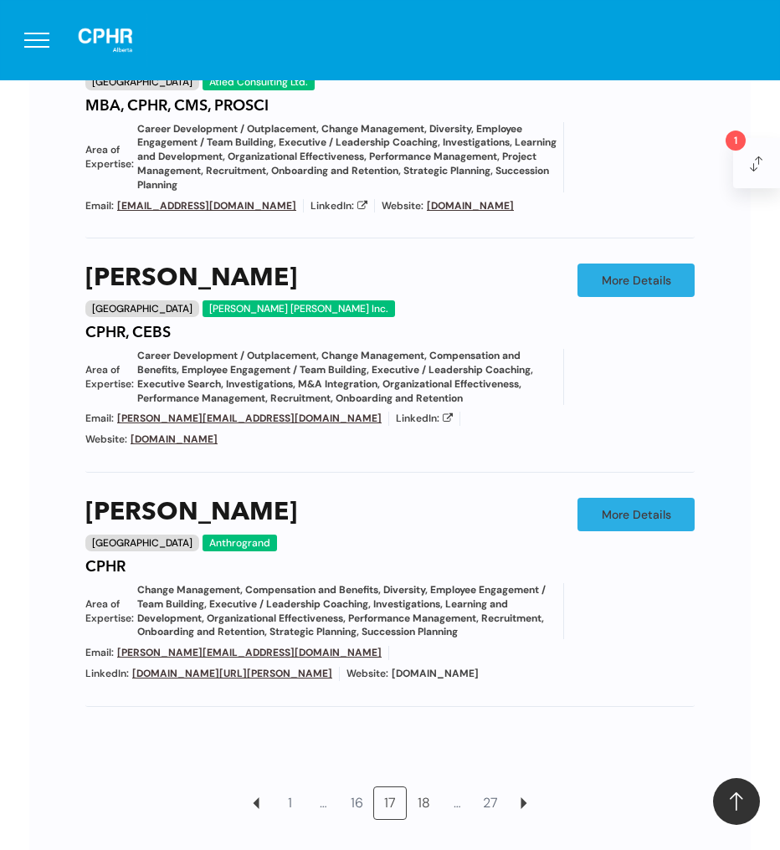
click at [420, 788] on link "18" at bounding box center [424, 804] width 32 height 32
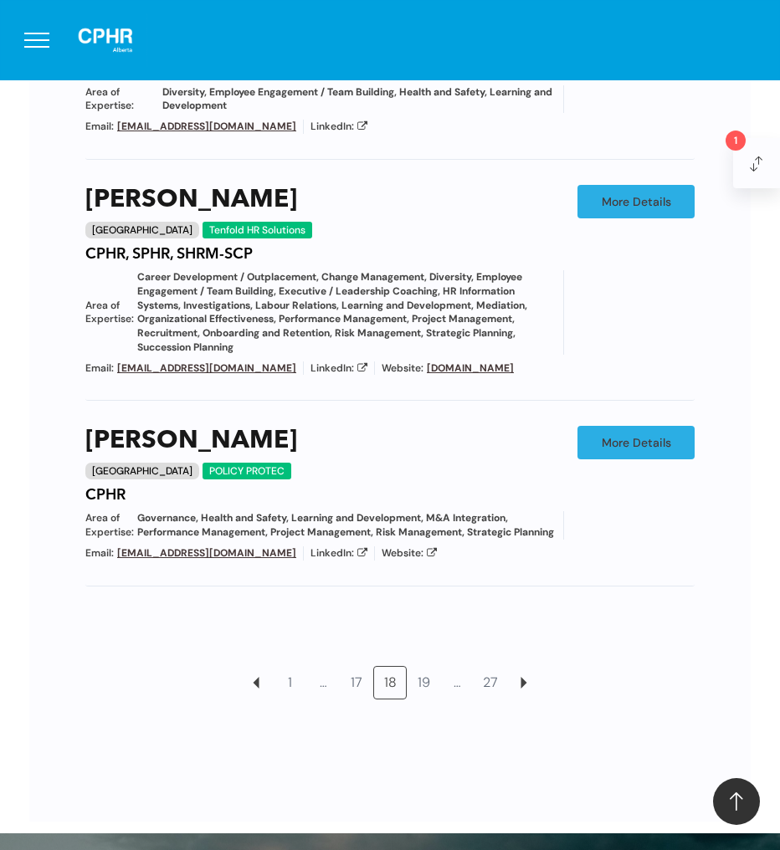
scroll to position [1366, 0]
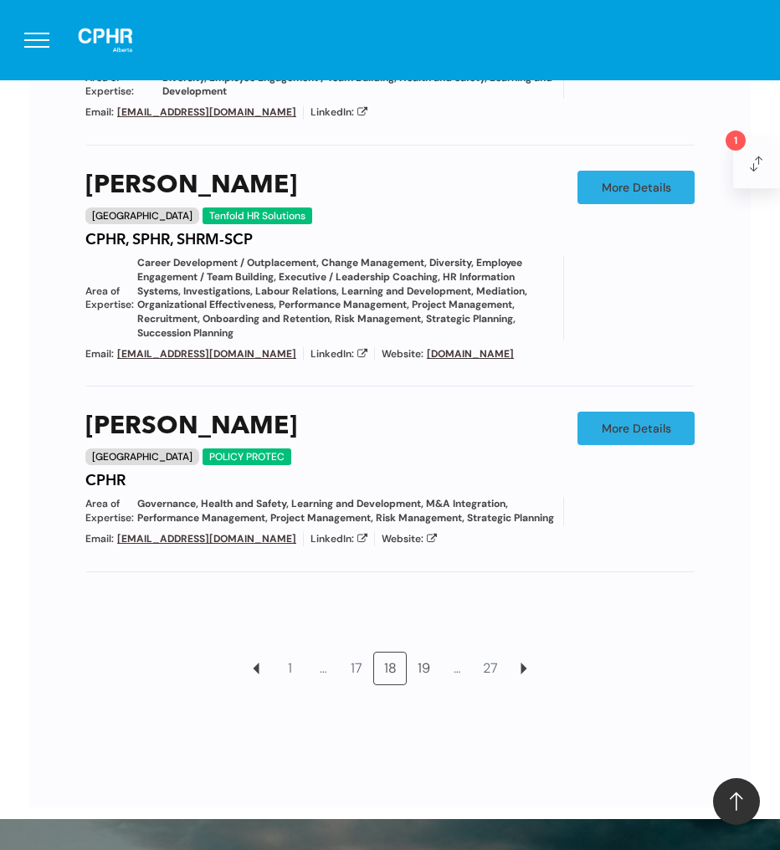
click at [418, 685] on link "19" at bounding box center [424, 669] width 32 height 32
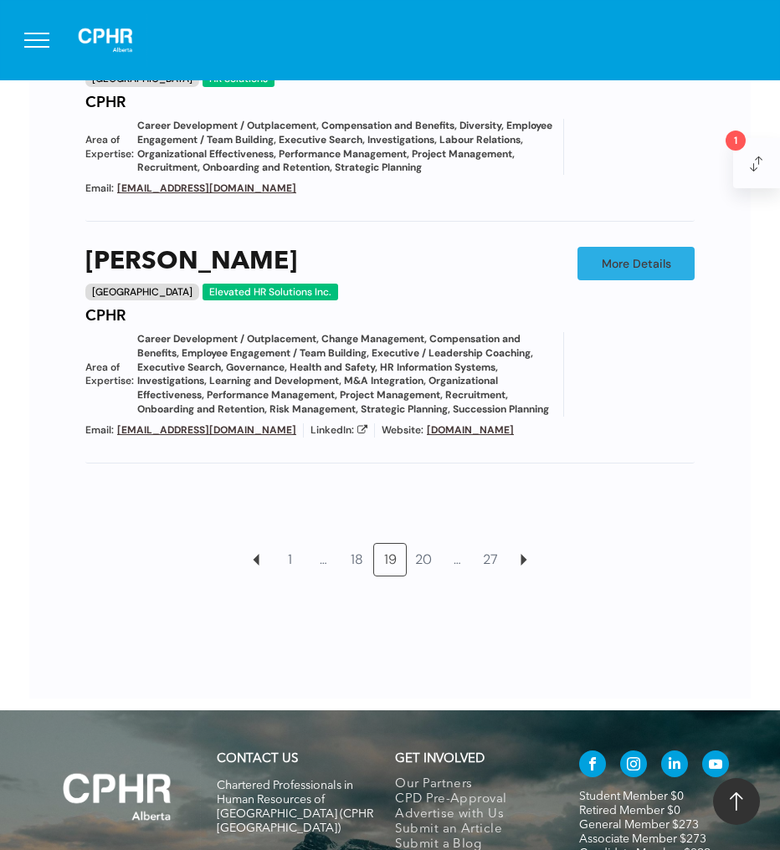
scroll to position [1579, 0]
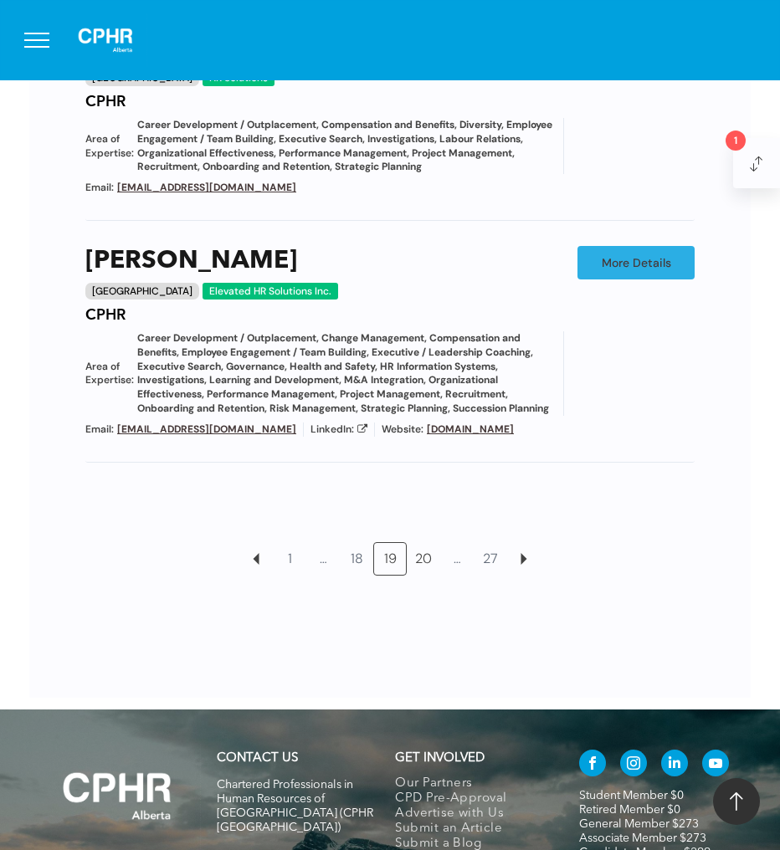
click at [426, 567] on link "20" at bounding box center [424, 559] width 32 height 32
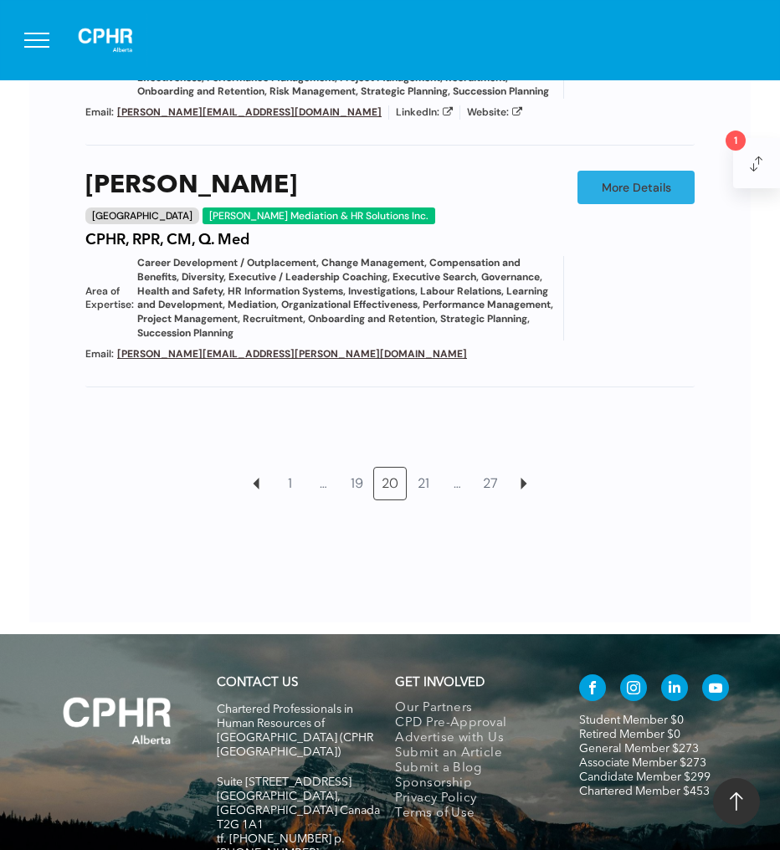
scroll to position [1739, 0]
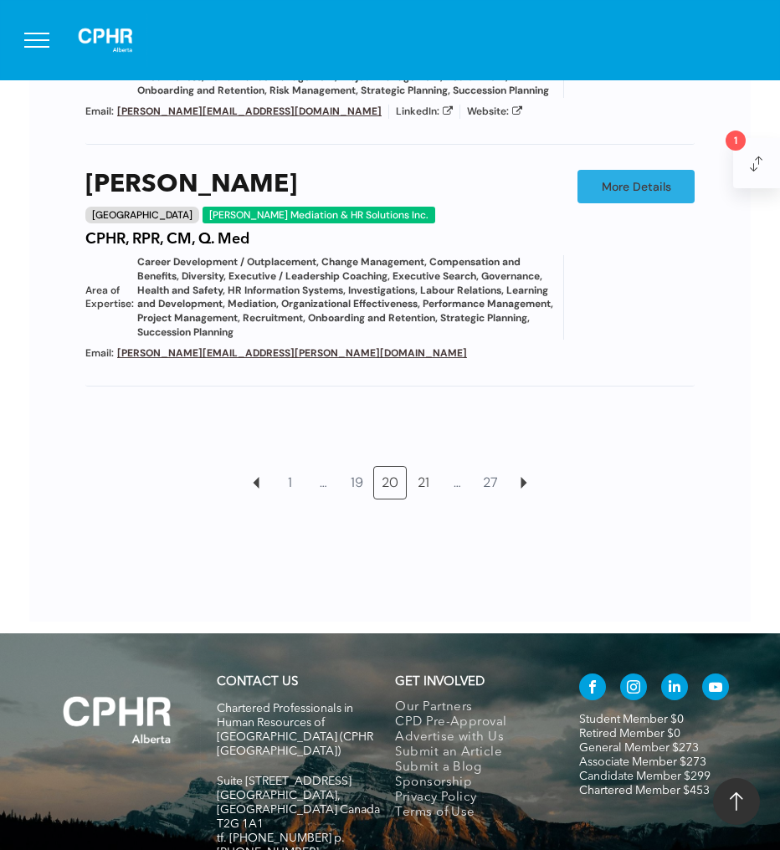
click at [423, 467] on link "21" at bounding box center [424, 483] width 32 height 32
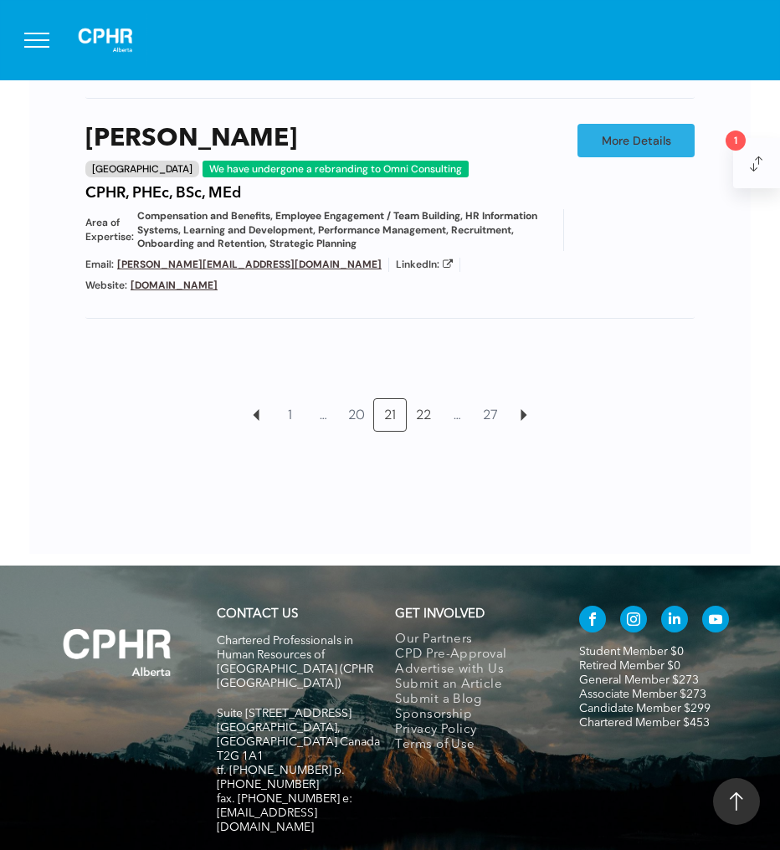
click at [418, 413] on link "22" at bounding box center [424, 415] width 32 height 32
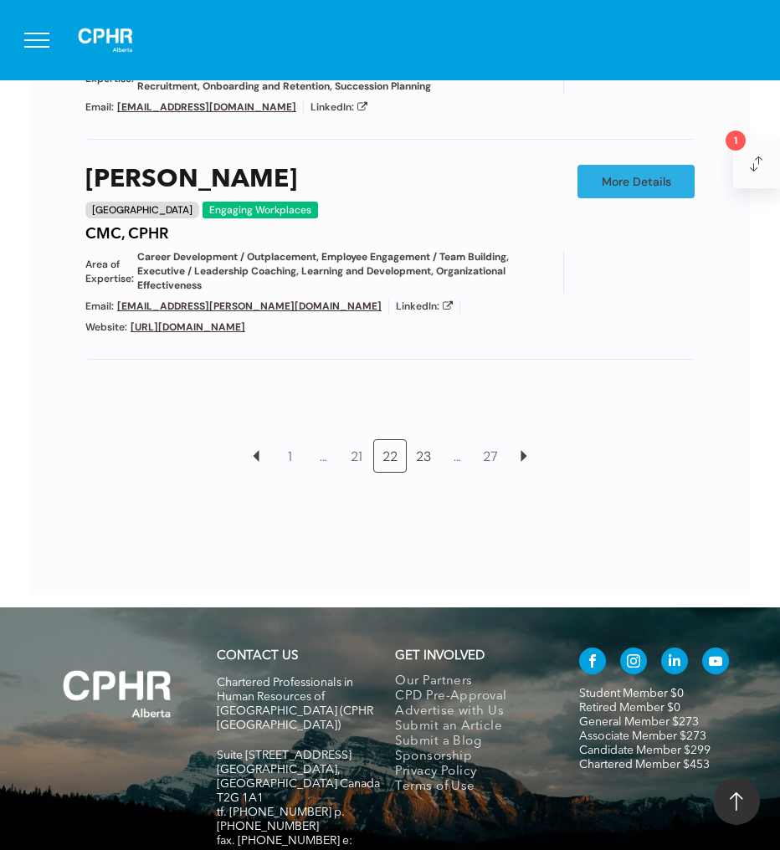
click at [424, 440] on link "23" at bounding box center [424, 456] width 32 height 32
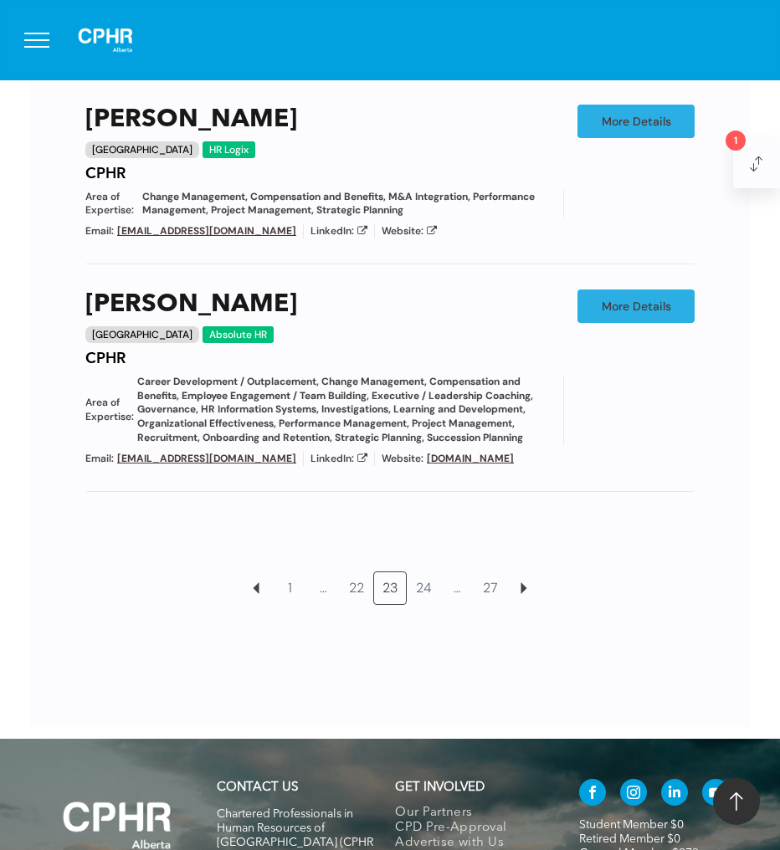
scroll to position [1473, 0]
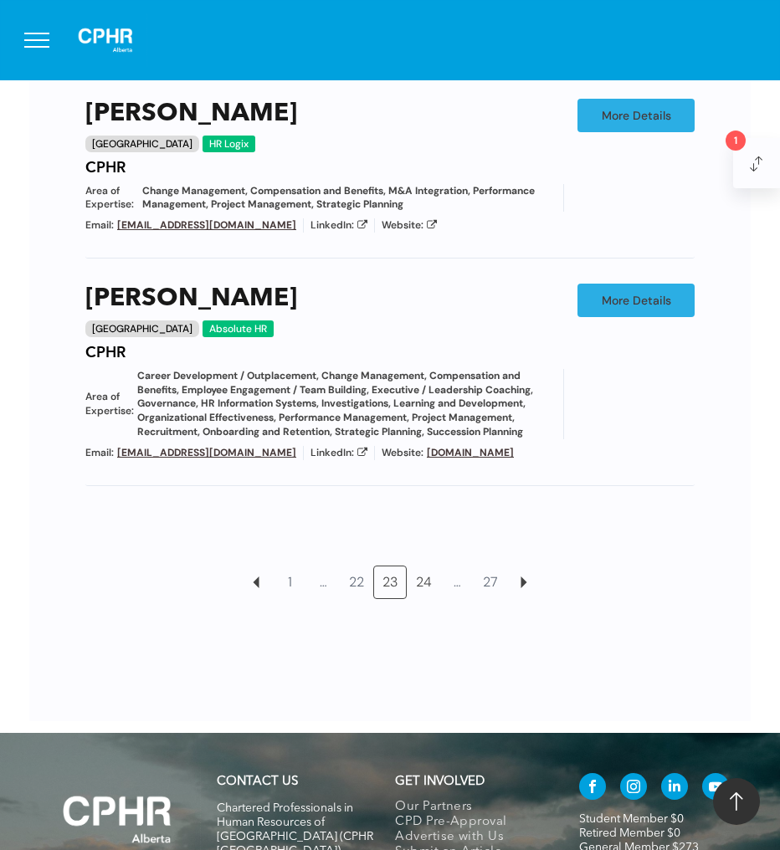
click at [427, 567] on link "24" at bounding box center [424, 583] width 32 height 32
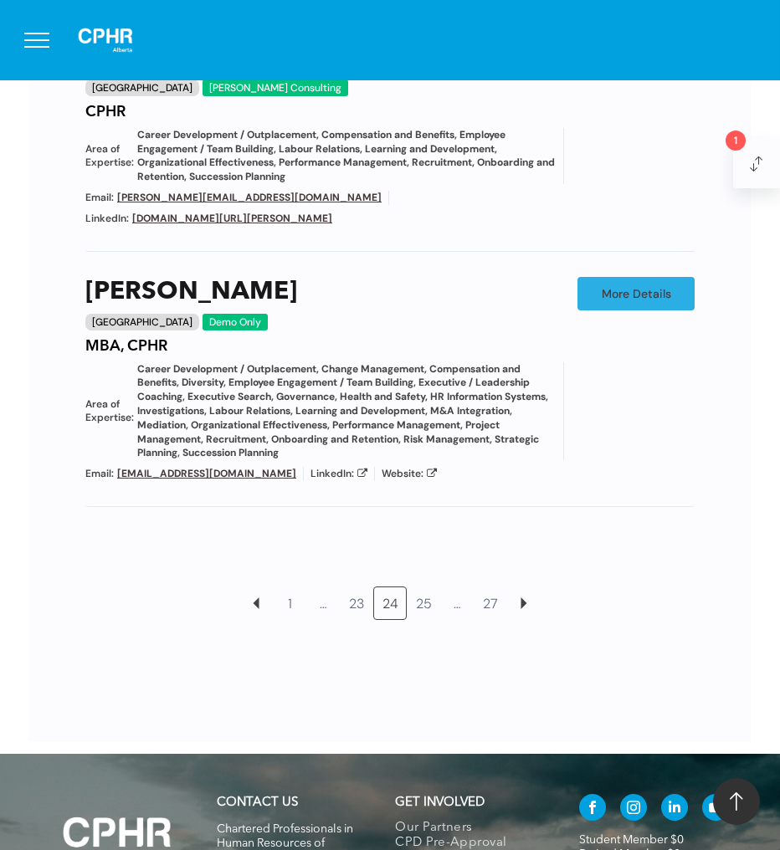
scroll to position [1572, 0]
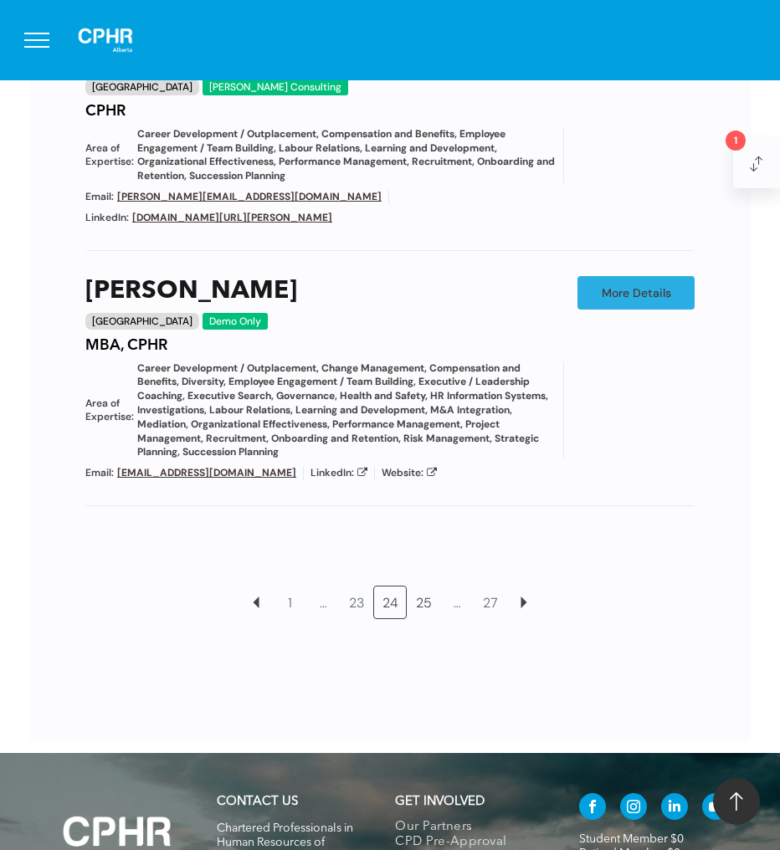
click at [426, 598] on link "25" at bounding box center [424, 603] width 32 height 32
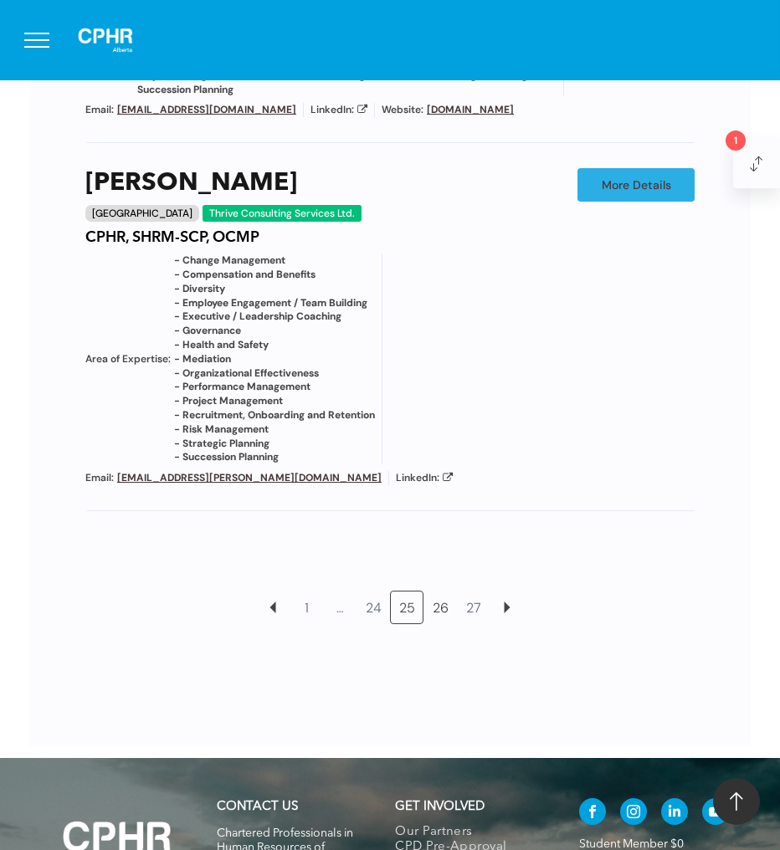
click at [436, 603] on link "26" at bounding box center [440, 608] width 32 height 32
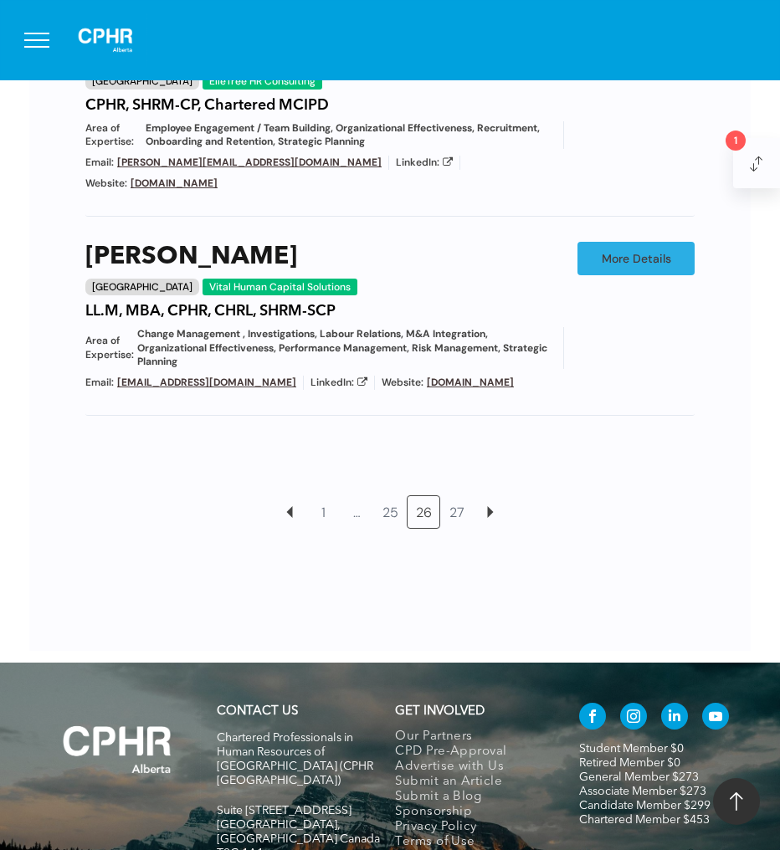
scroll to position [1604, 0]
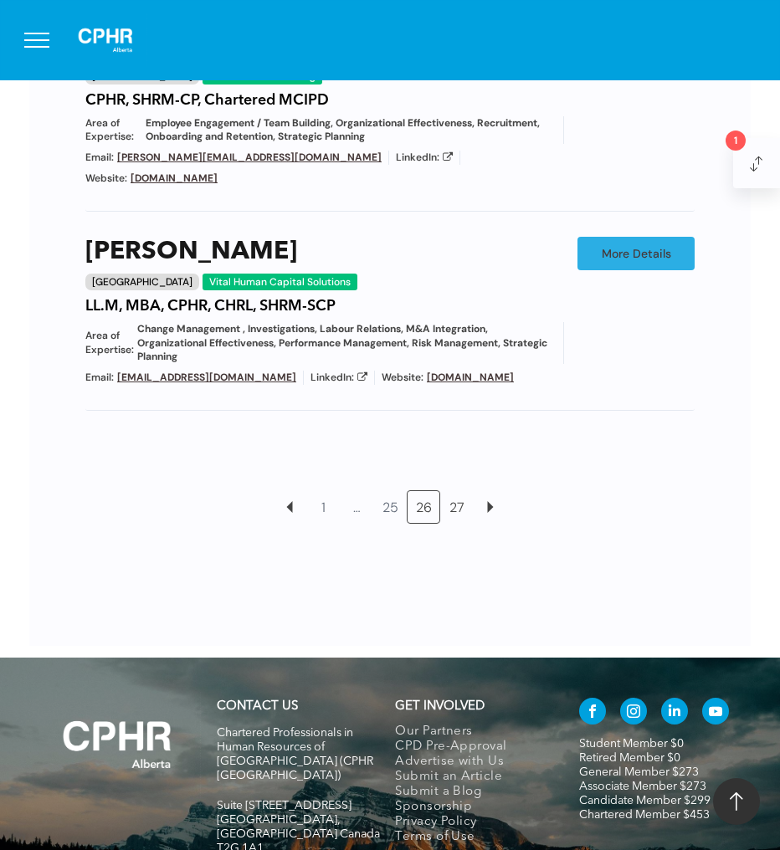
click at [457, 494] on link "27" at bounding box center [457, 507] width 32 height 32
